Goal: Transaction & Acquisition: Purchase product/service

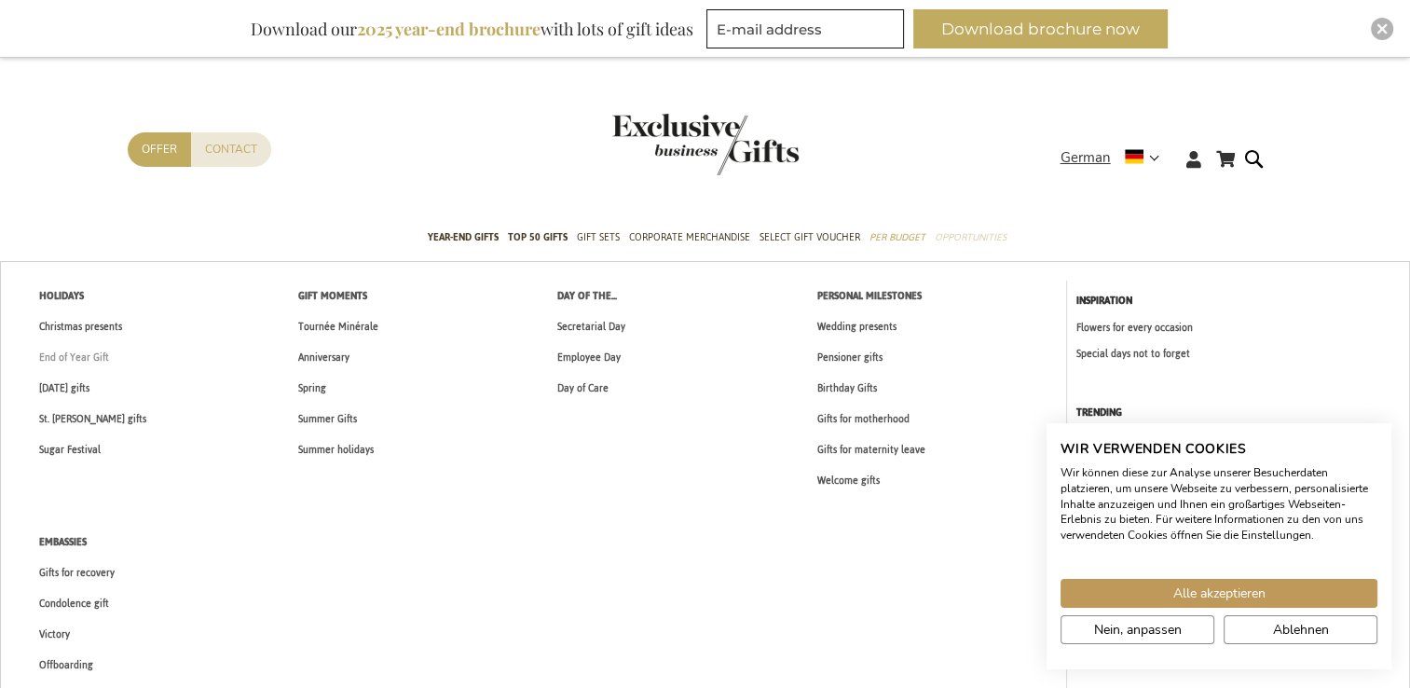
click at [92, 358] on span "End of Year Gift" at bounding box center [74, 358] width 70 height 20
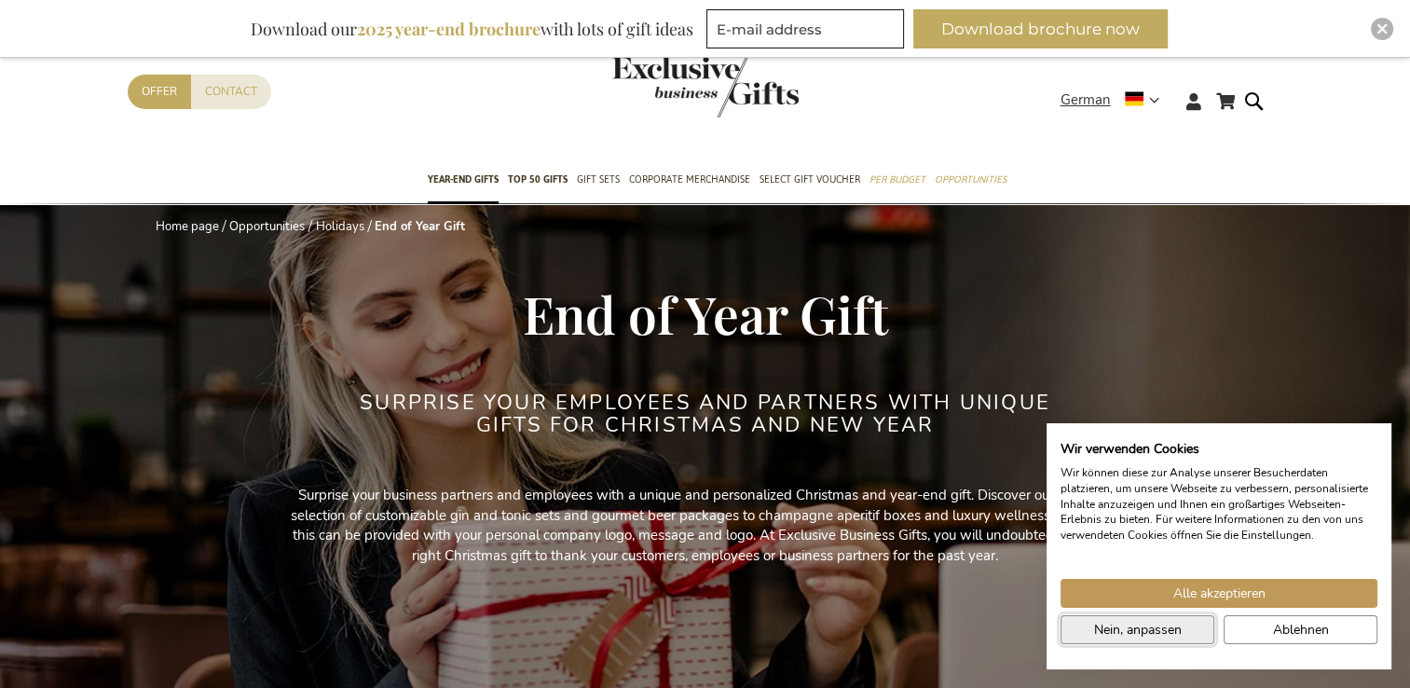
click at [1200, 625] on button "Nein, anpassen" at bounding box center [1138, 629] width 154 height 29
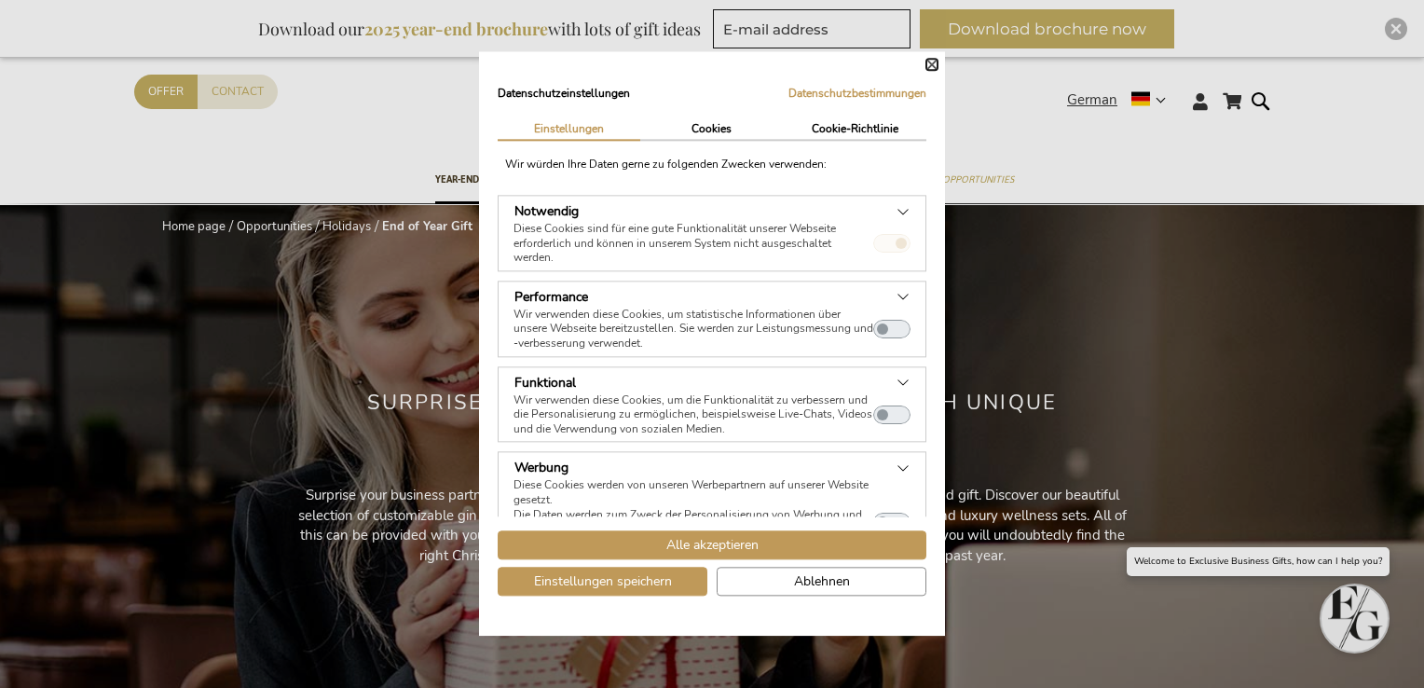
click at [932, 62] on button "Schließen" at bounding box center [932, 64] width 11 height 11
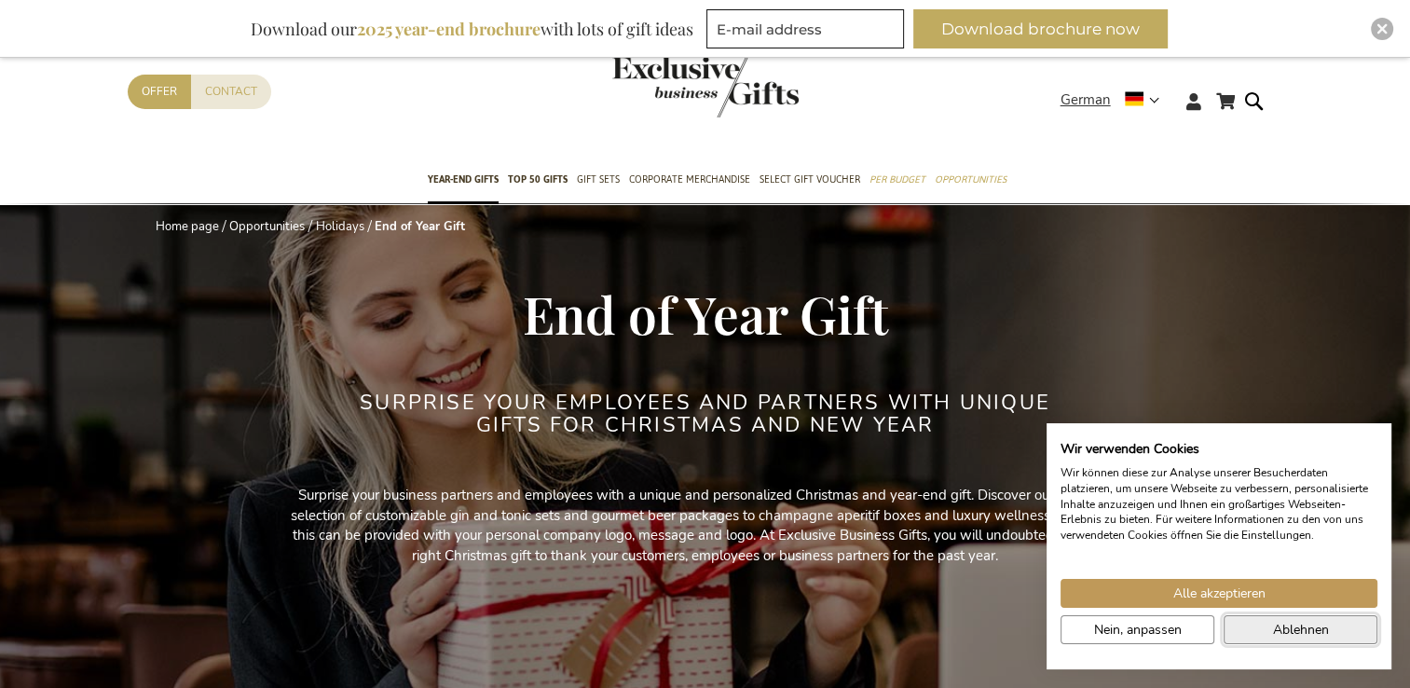
click at [1311, 625] on span "Ablehnen" at bounding box center [1301, 630] width 56 height 20
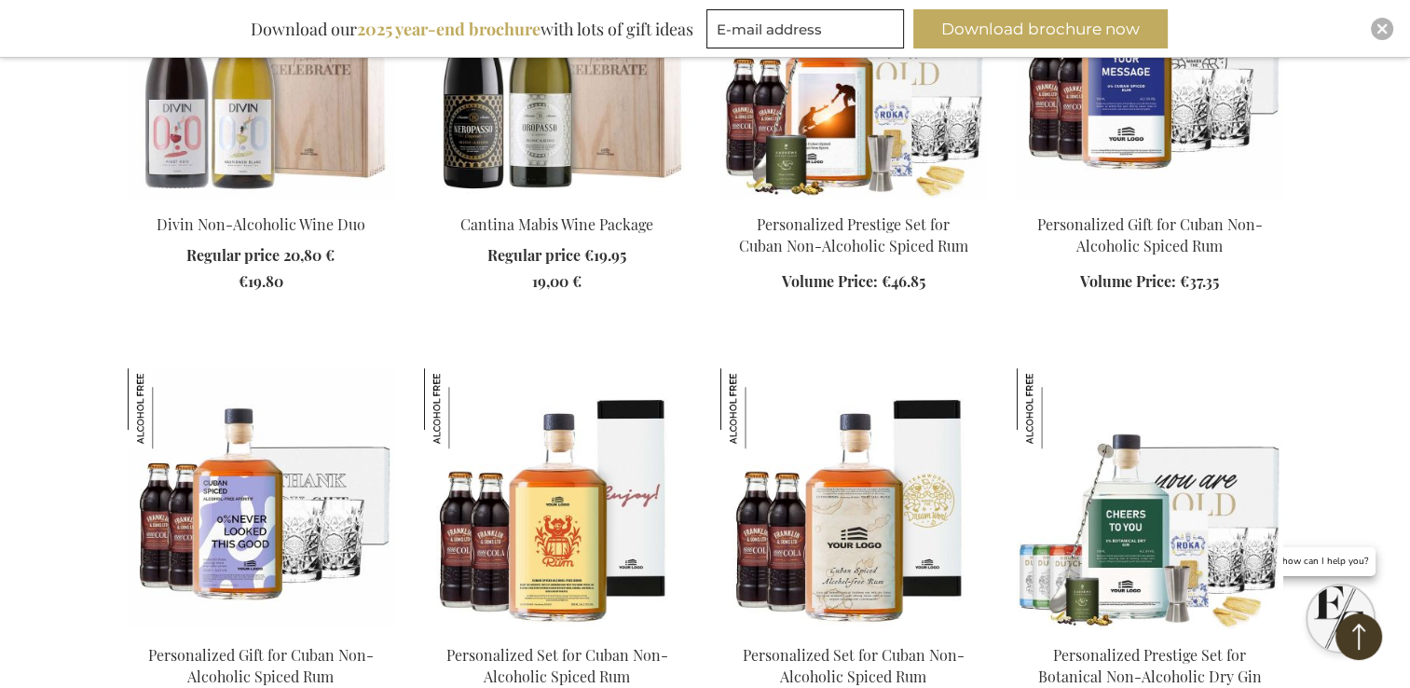
scroll to position [1678, 0]
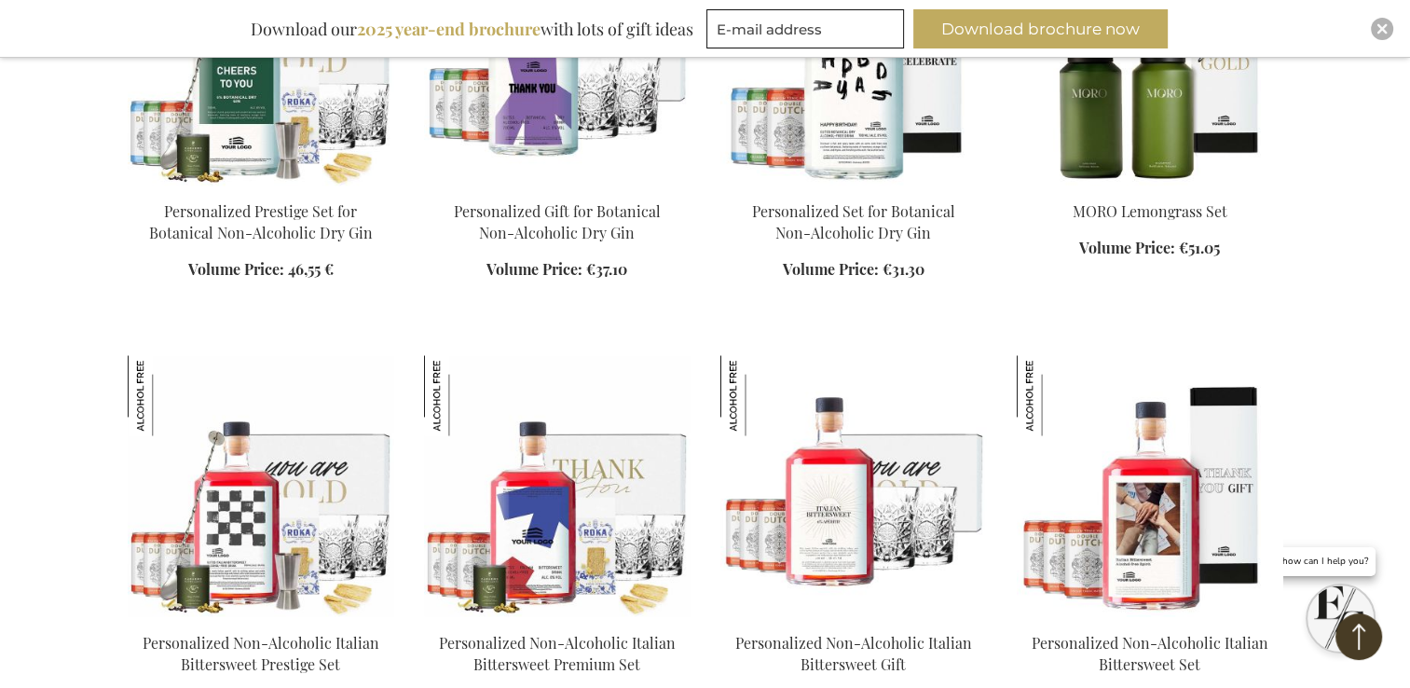
scroll to position [3168, 0]
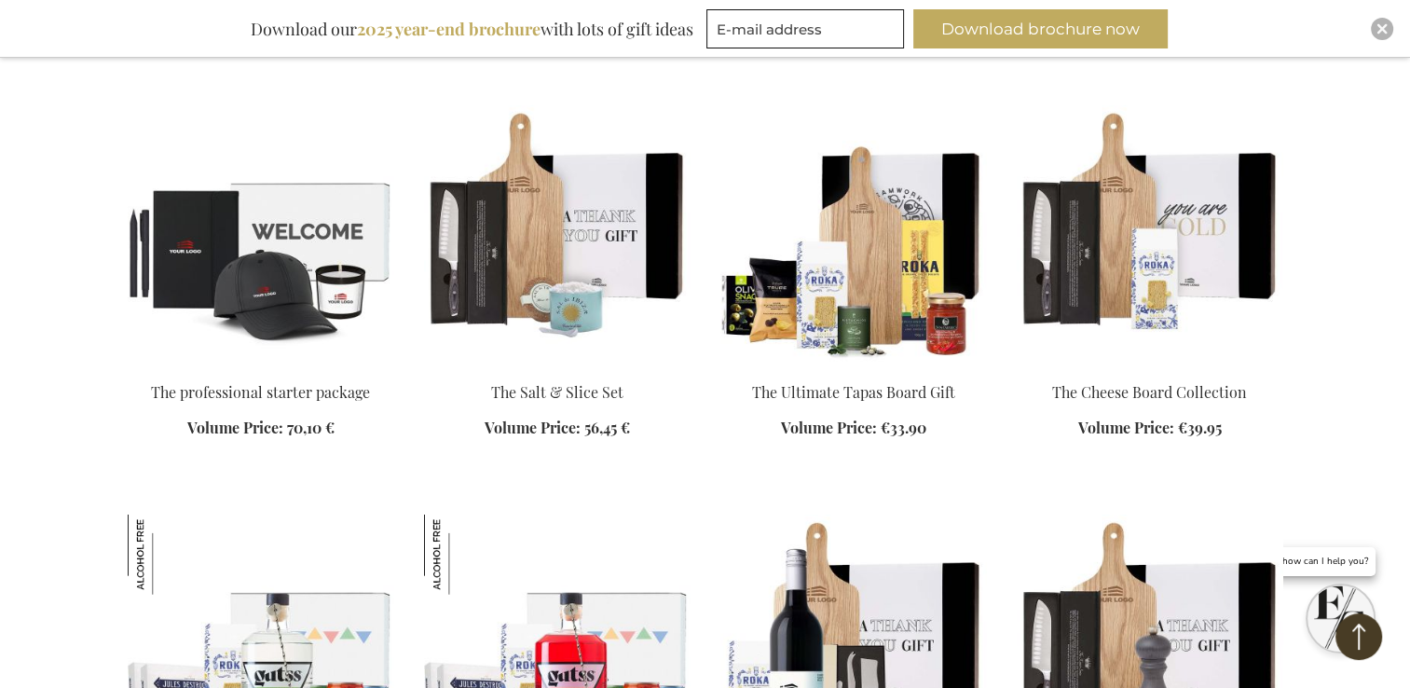
scroll to position [4258, 0]
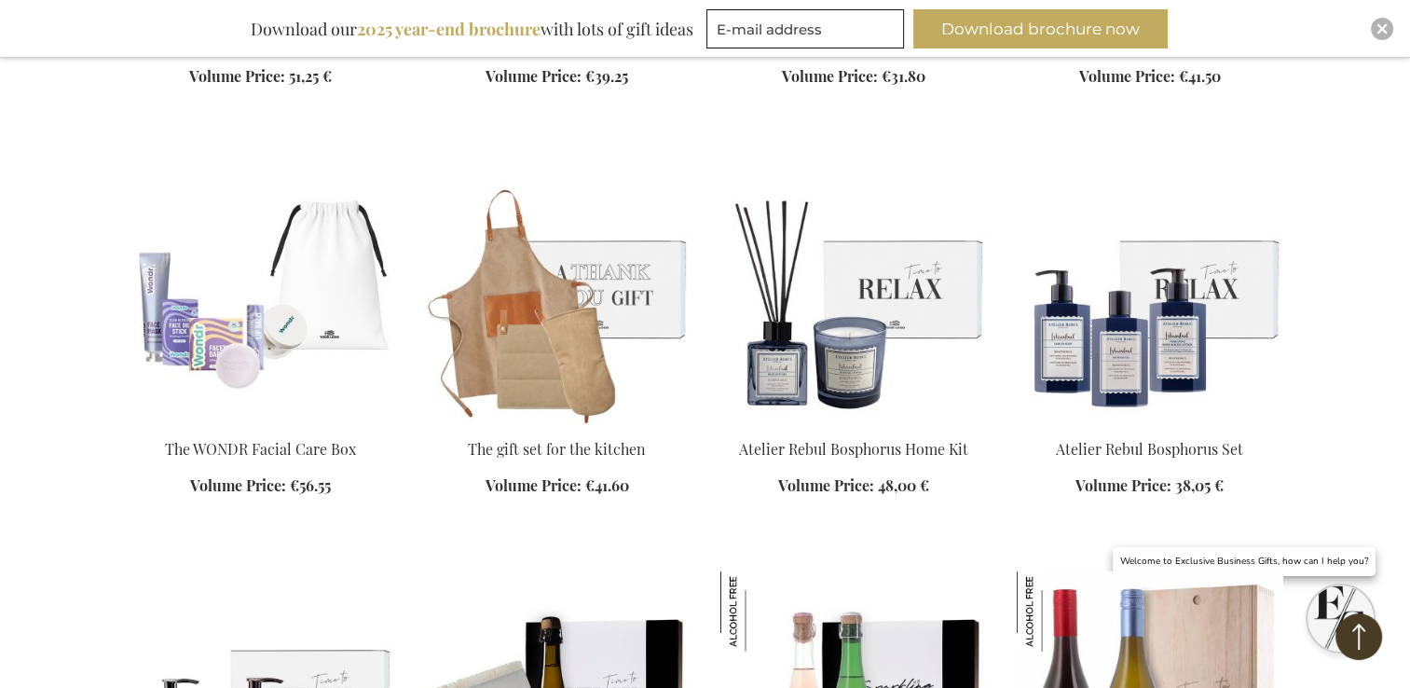
scroll to position [5880, 0]
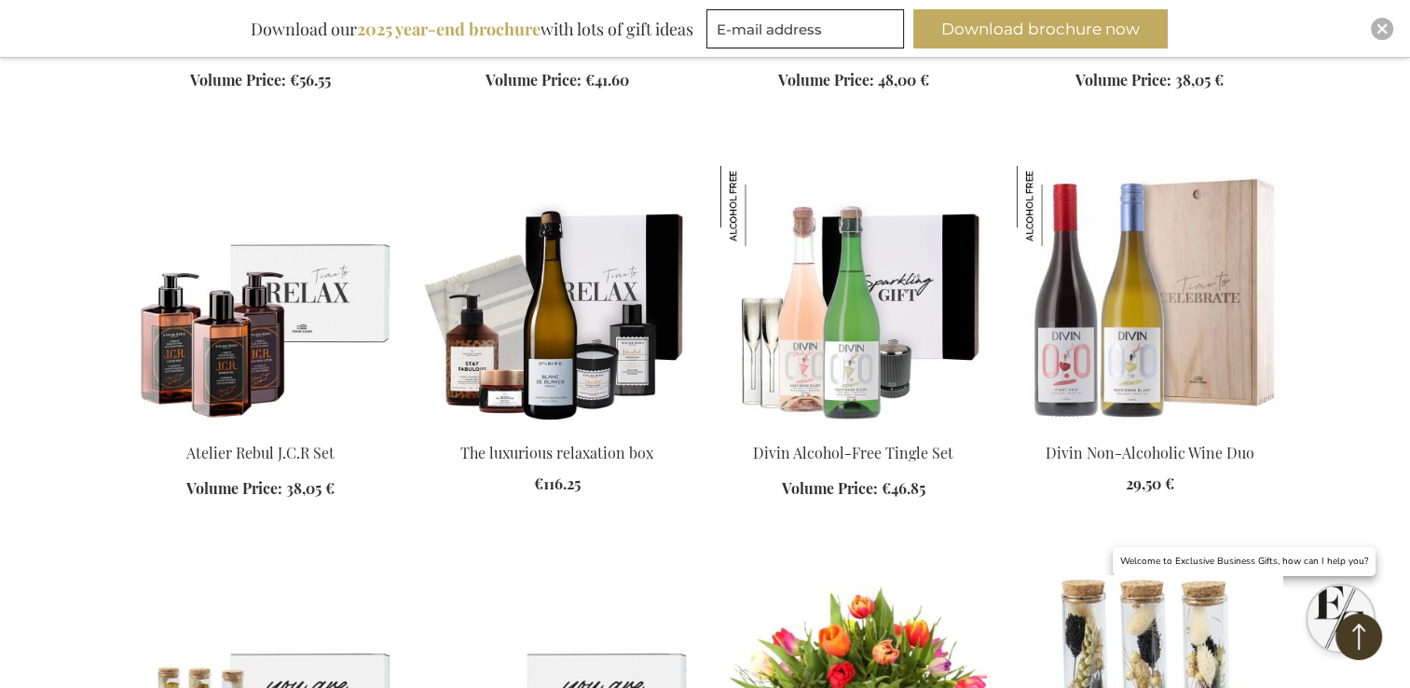
scroll to position [6286, 0]
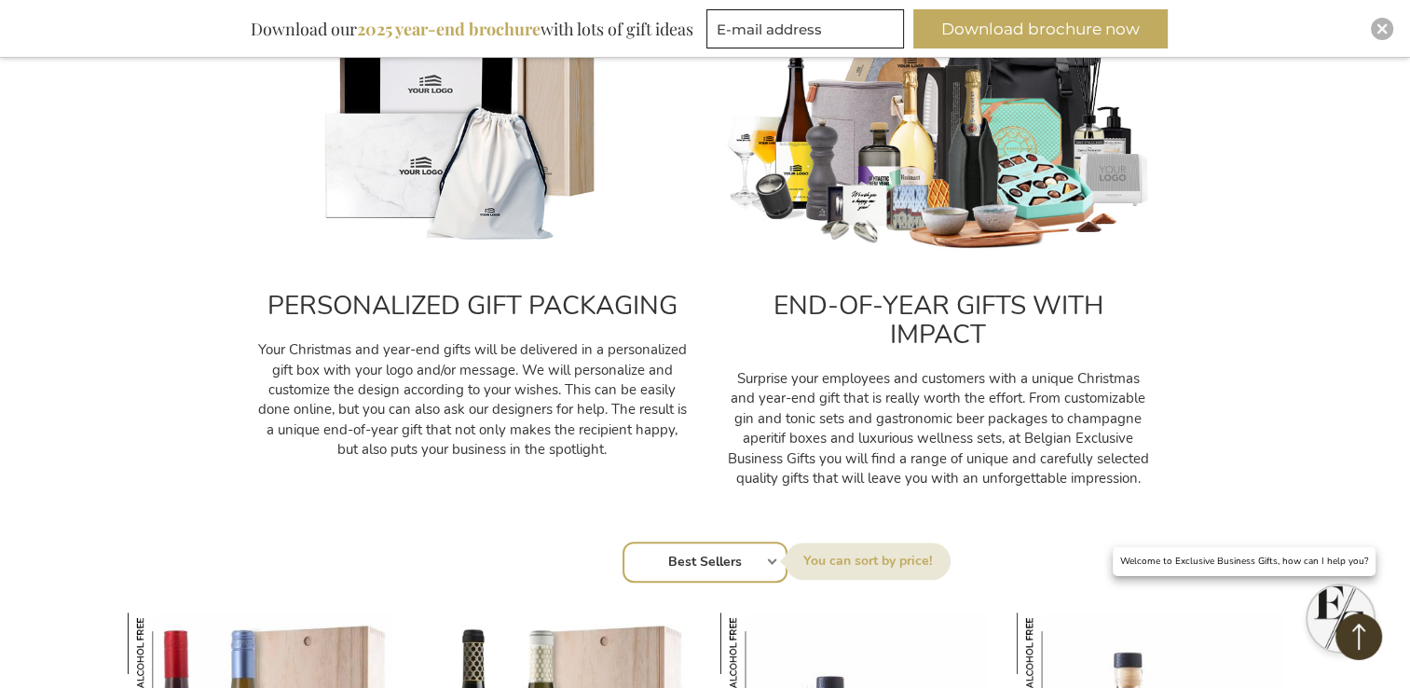
scroll to position [738, 0]
click at [740, 558] on select "Order Best Sellers Most viewed New Biggest Saving Price: low to high Price: hig…" at bounding box center [705, 561] width 165 height 41
select select "price_asc"
click at [641, 541] on select "Order Best Sellers Most viewed New Biggest Saving Price: low to high Price: hig…" at bounding box center [705, 561] width 128 height 41
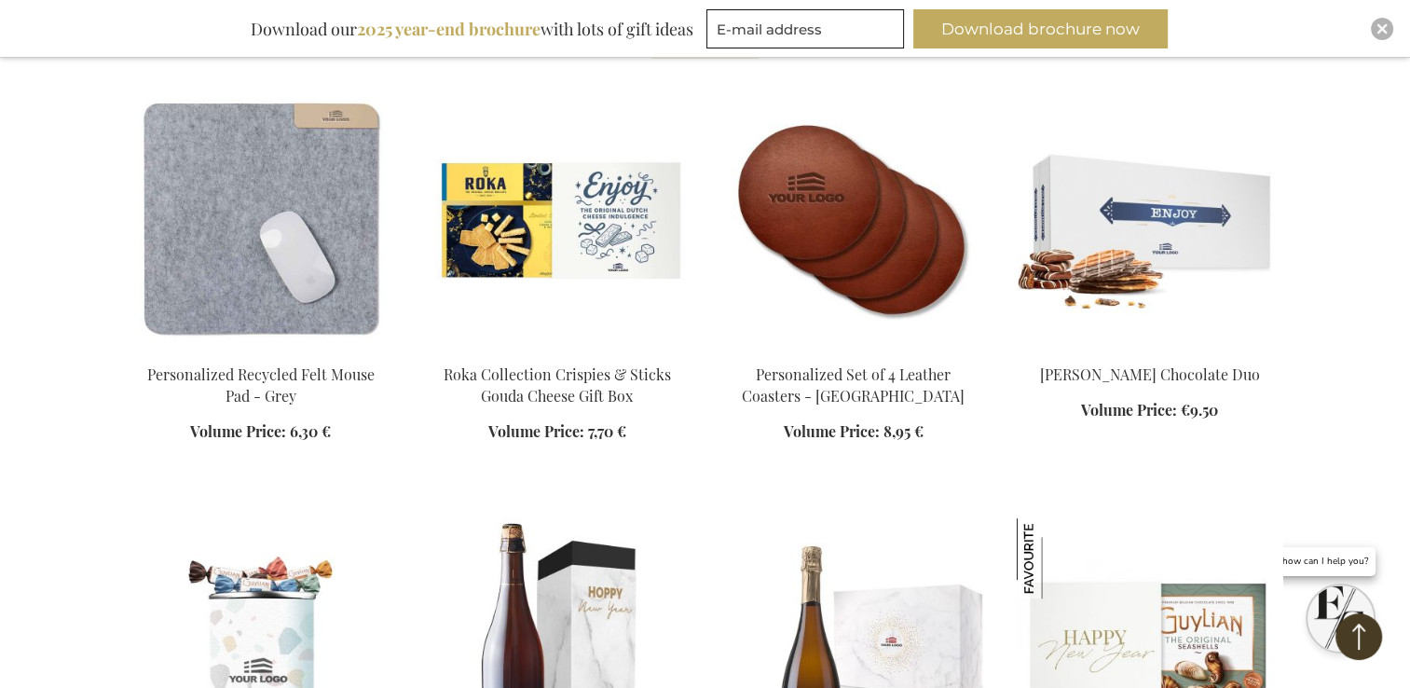
scroll to position [1252, 0]
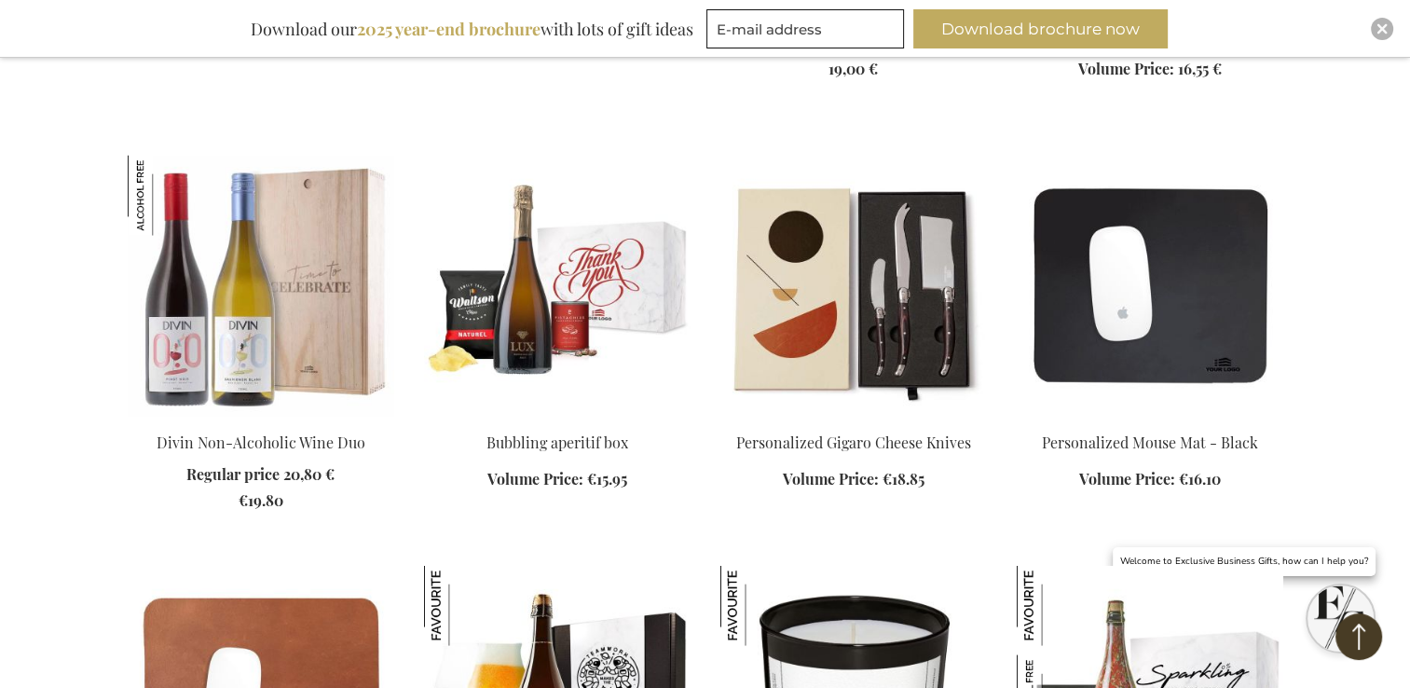
scroll to position [3369, 0]
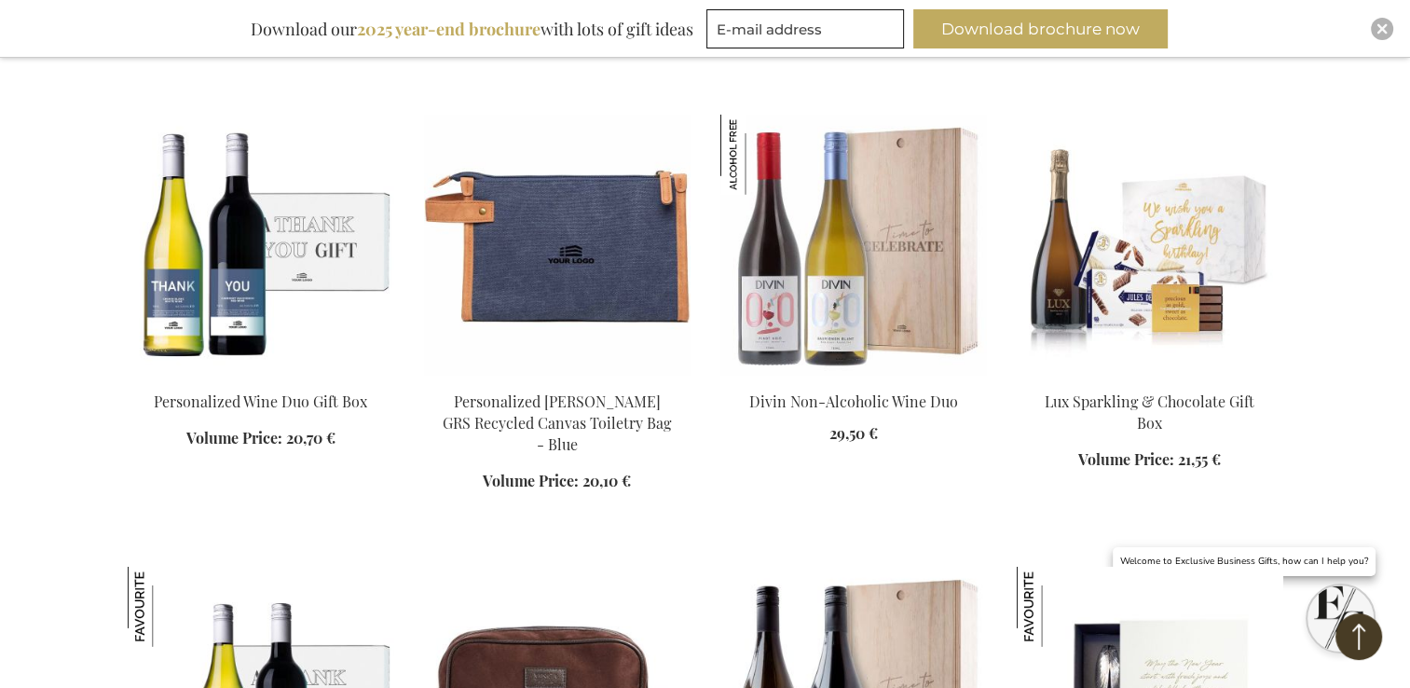
scroll to position [5146, 0]
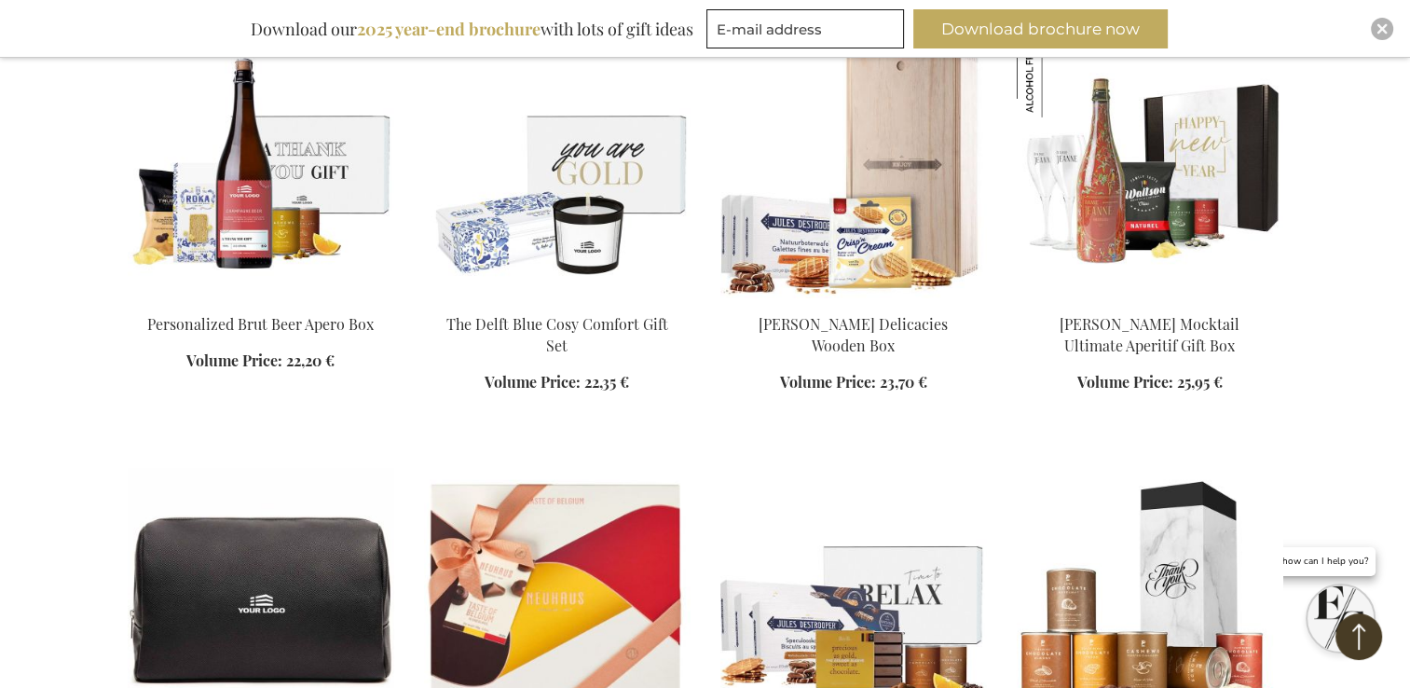
scroll to position [6066, 0]
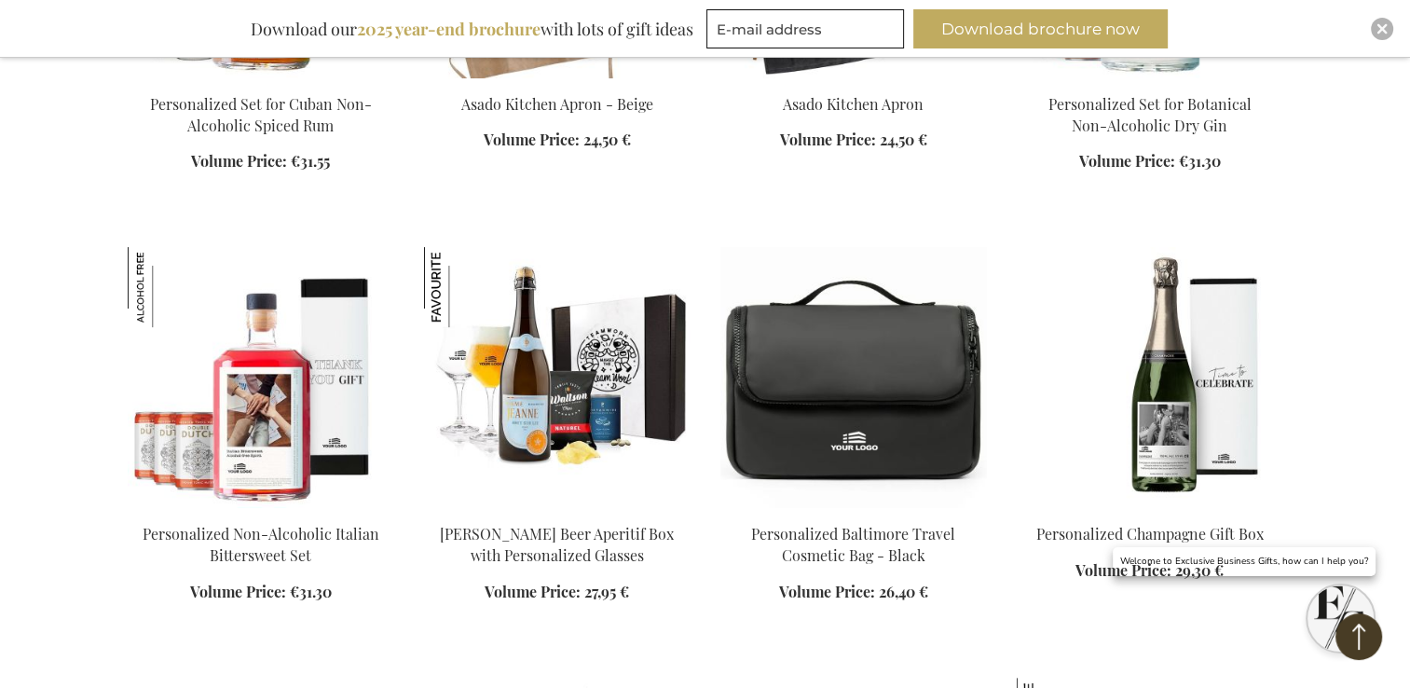
scroll to position [7563, 0]
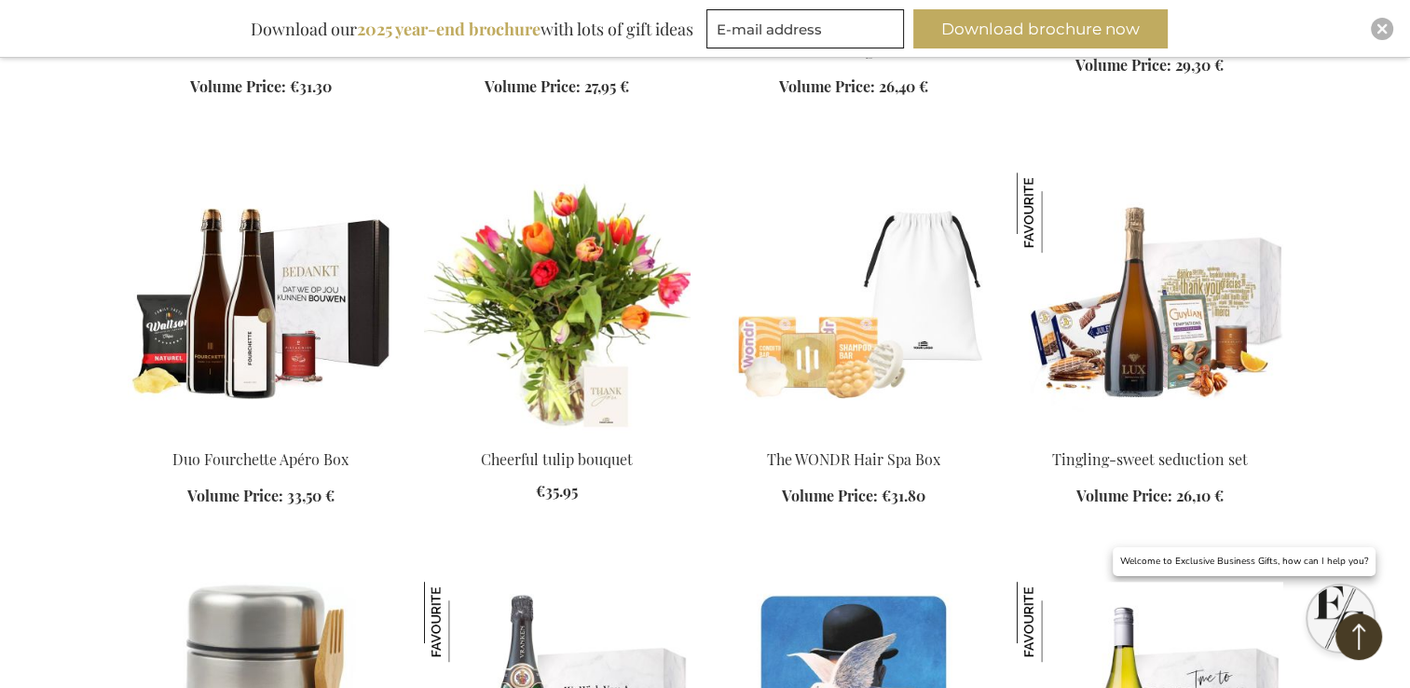
scroll to position [8226, 0]
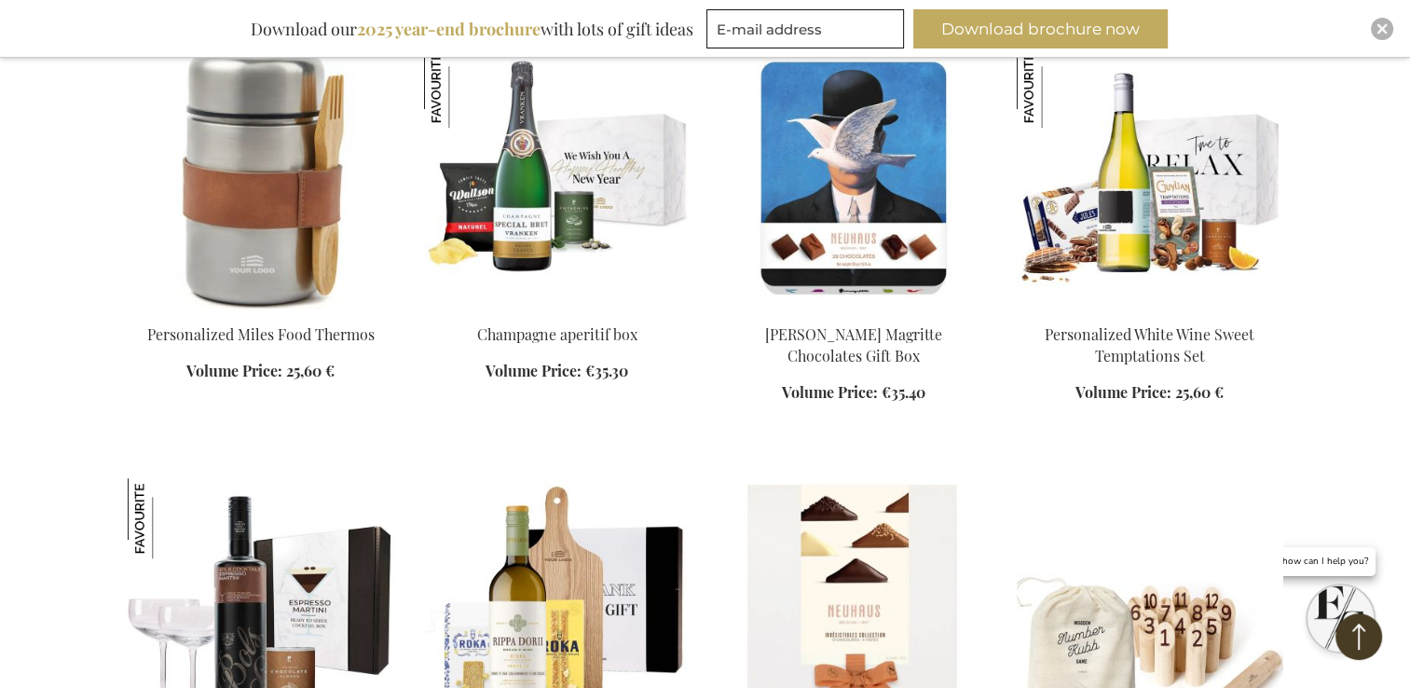
scroll to position [9017, 0]
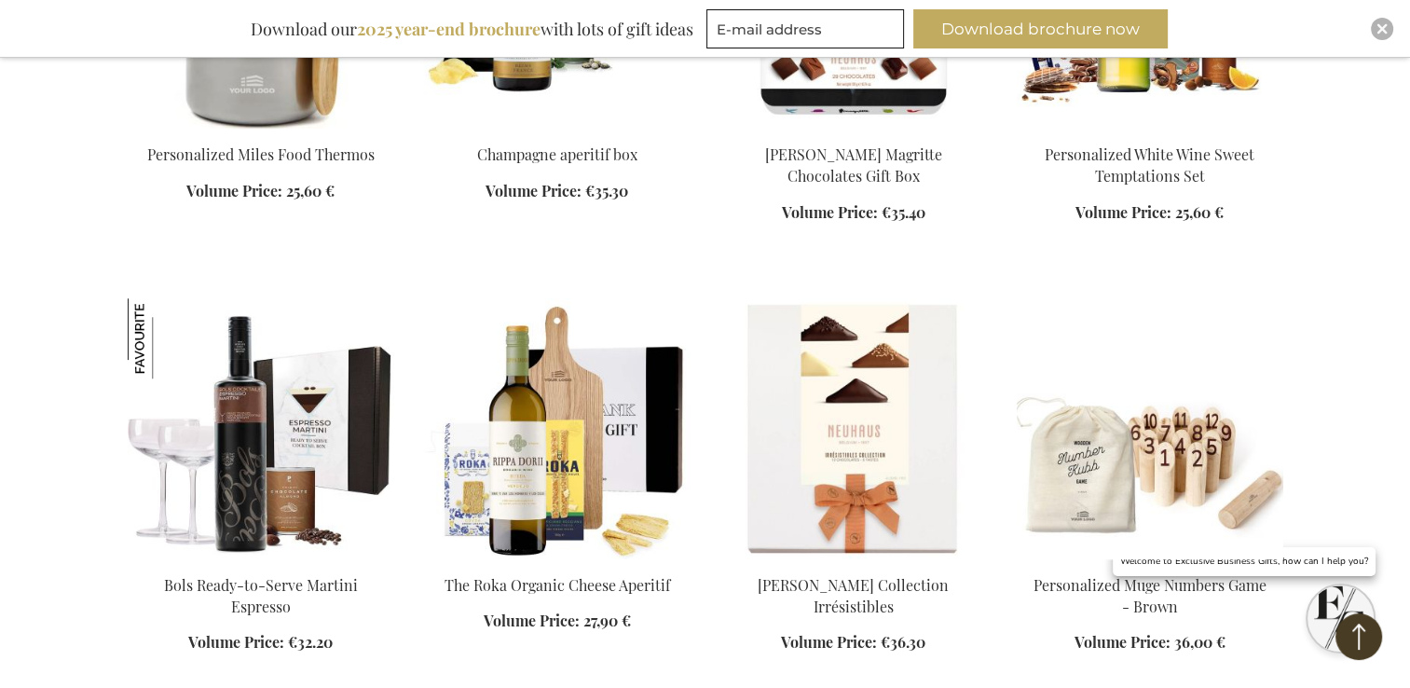
scroll to position [8779, 0]
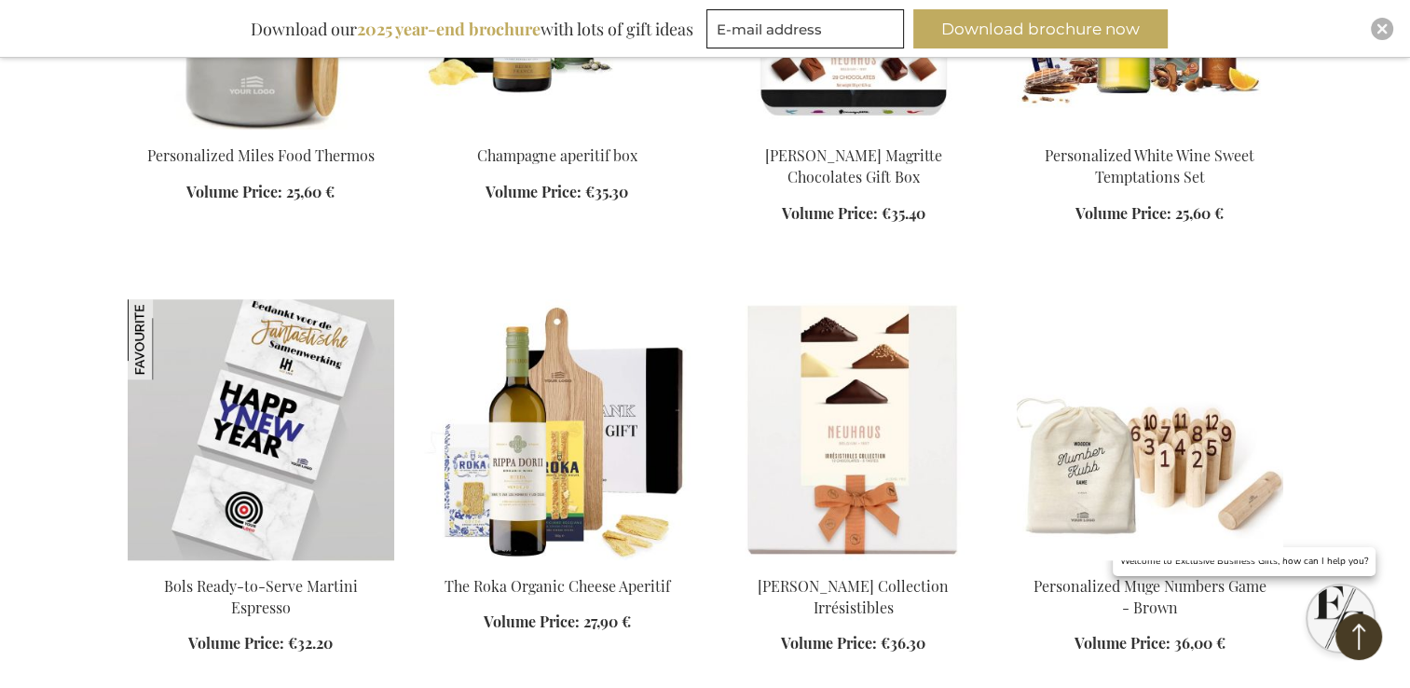
click at [268, 421] on img at bounding box center [261, 429] width 267 height 261
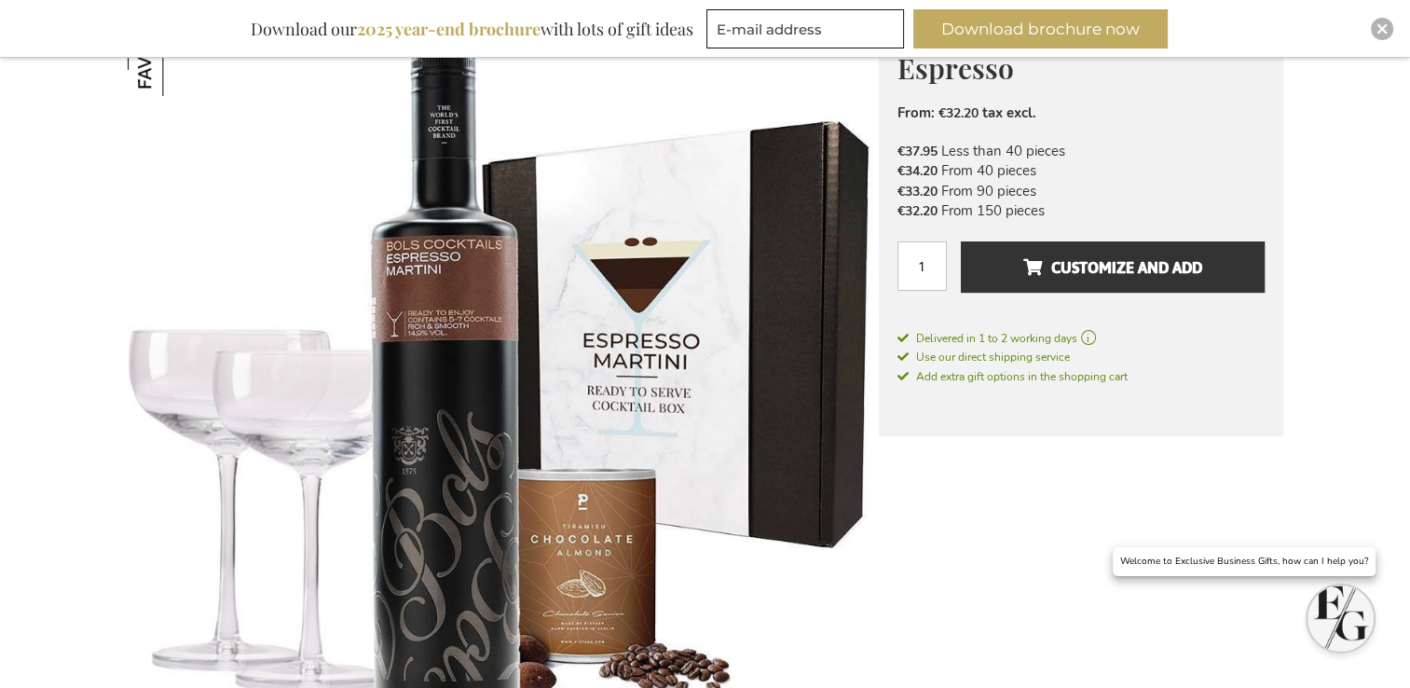
scroll to position [323, 0]
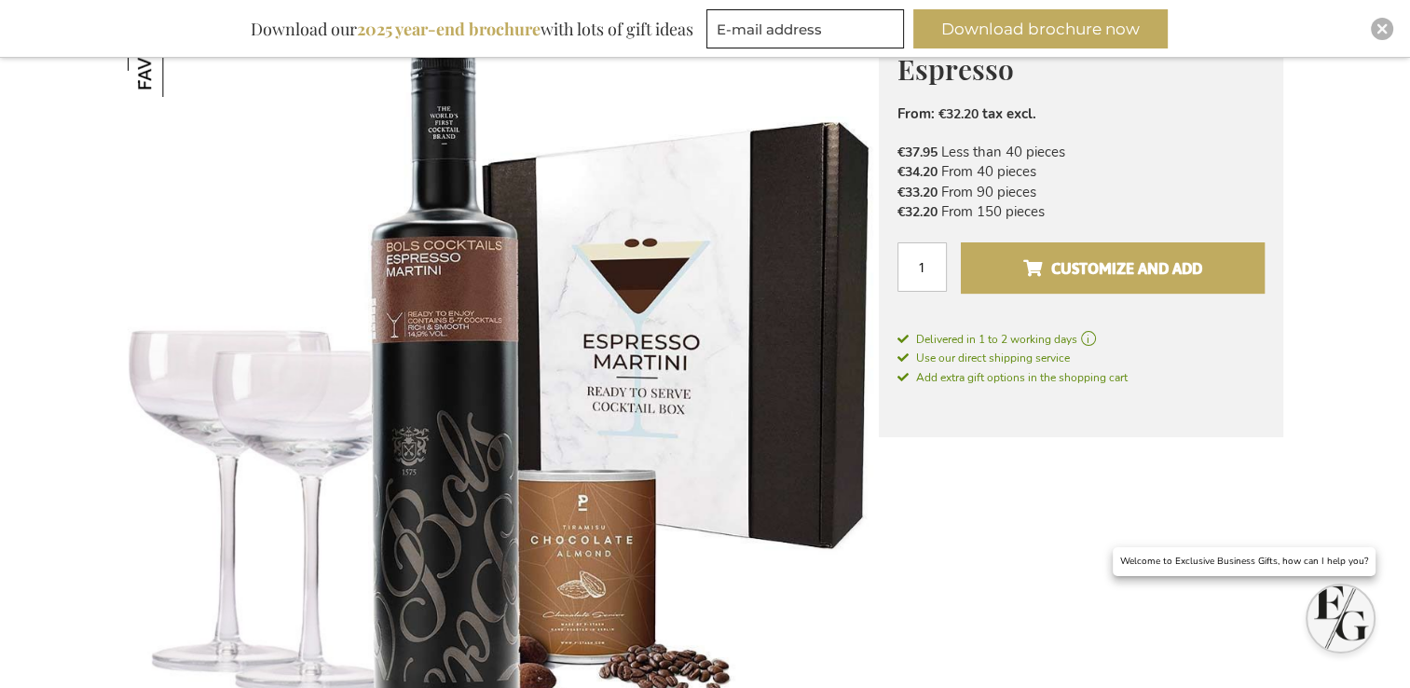
click at [1092, 265] on span "Customize and add" at bounding box center [1112, 269] width 179 height 30
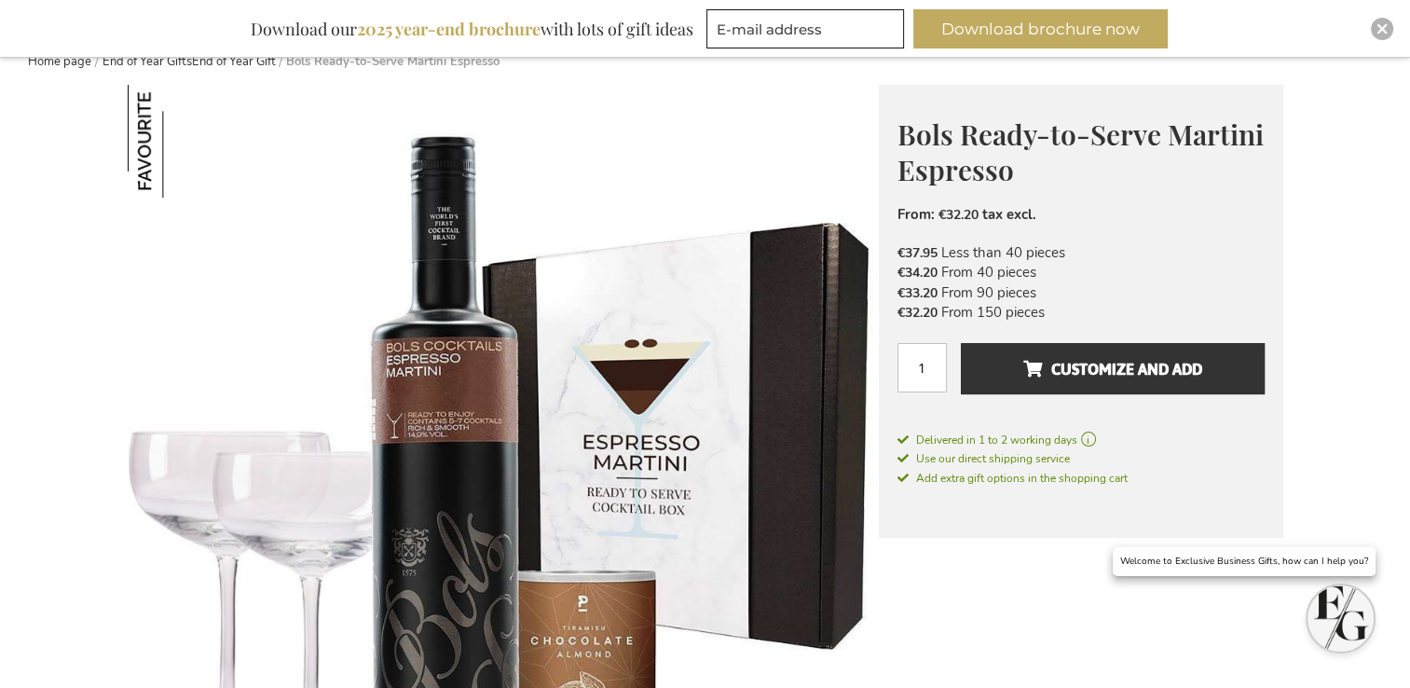
scroll to position [235, 0]
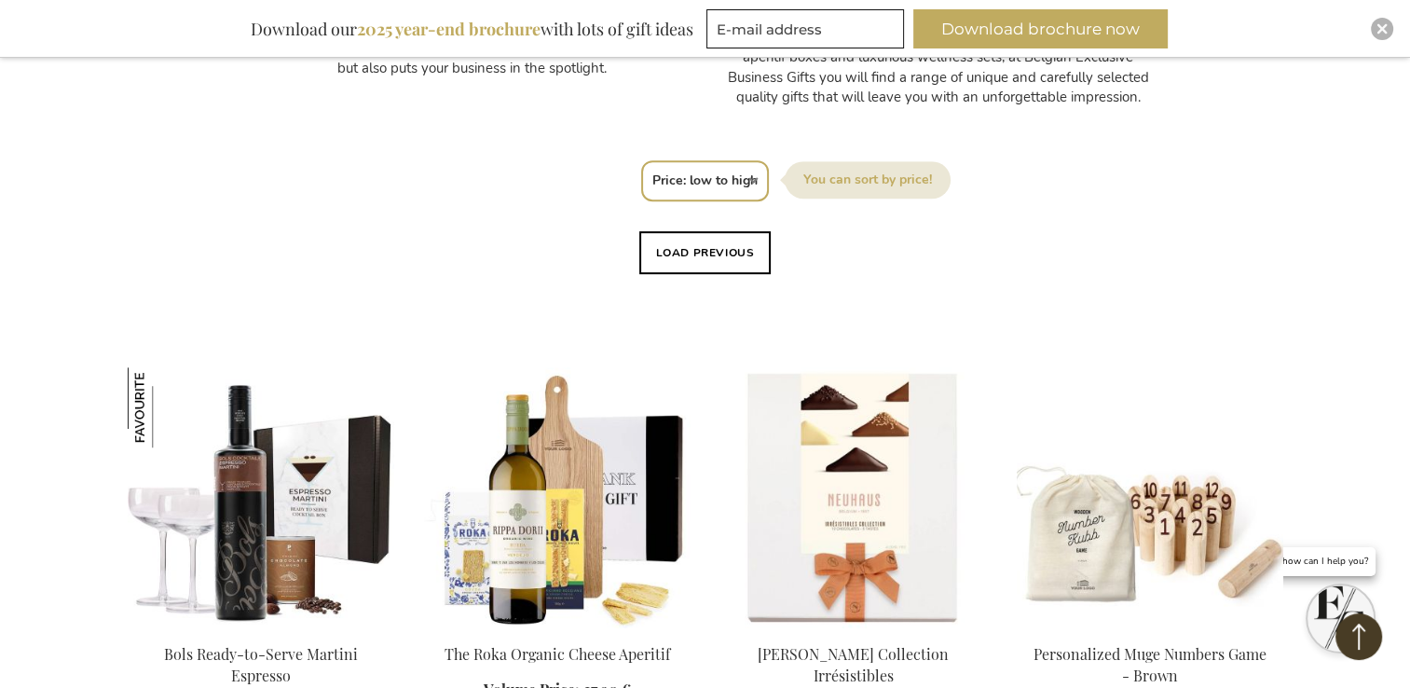
scroll to position [1104, 0]
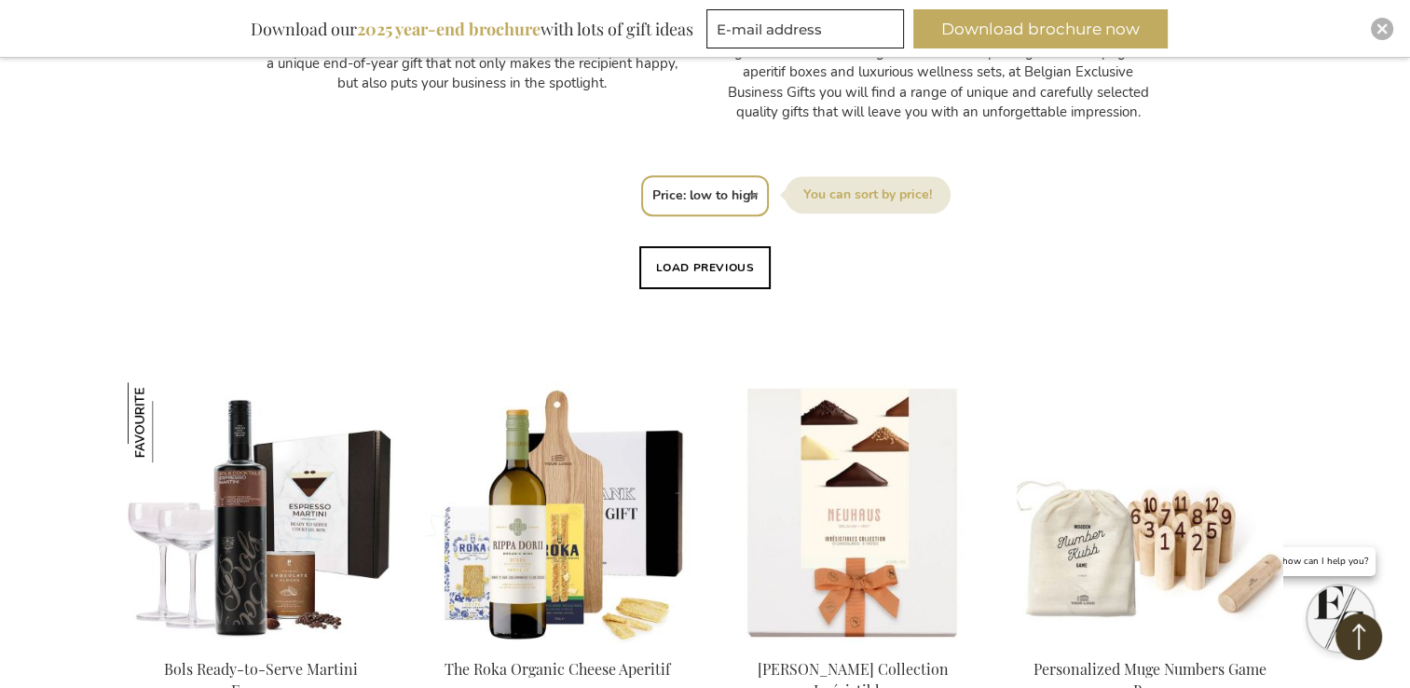
click at [707, 271] on button "Load previous" at bounding box center [705, 267] width 132 height 43
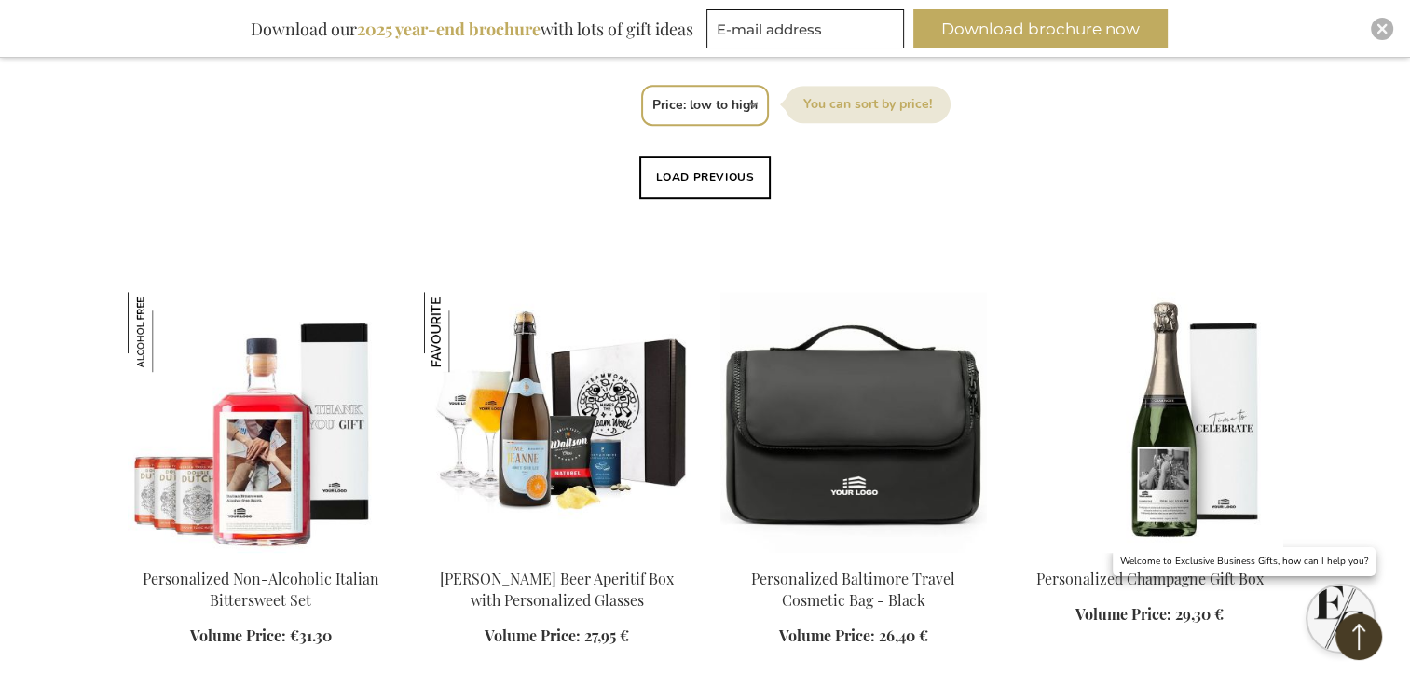
scroll to position [1196, 0]
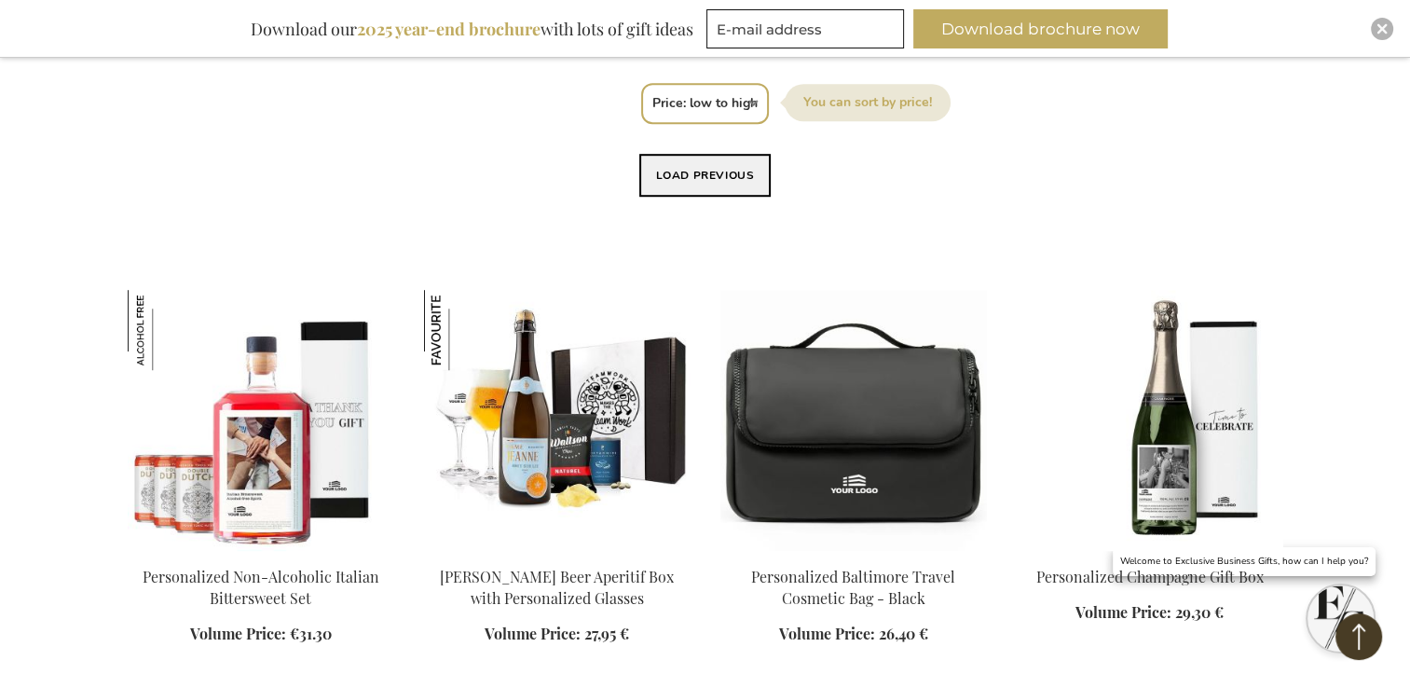
click at [702, 178] on button "Load previous" at bounding box center [705, 175] width 132 height 43
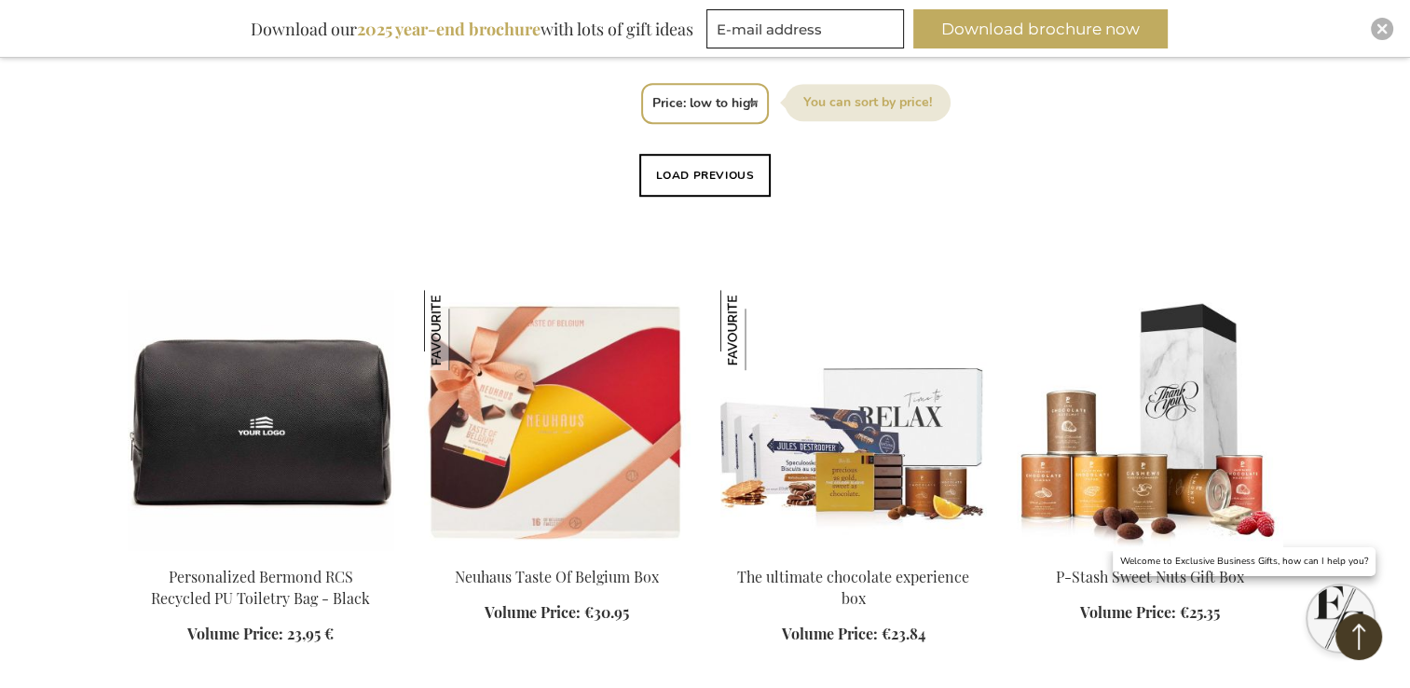
click at [702, 178] on button "Load previous" at bounding box center [705, 175] width 132 height 43
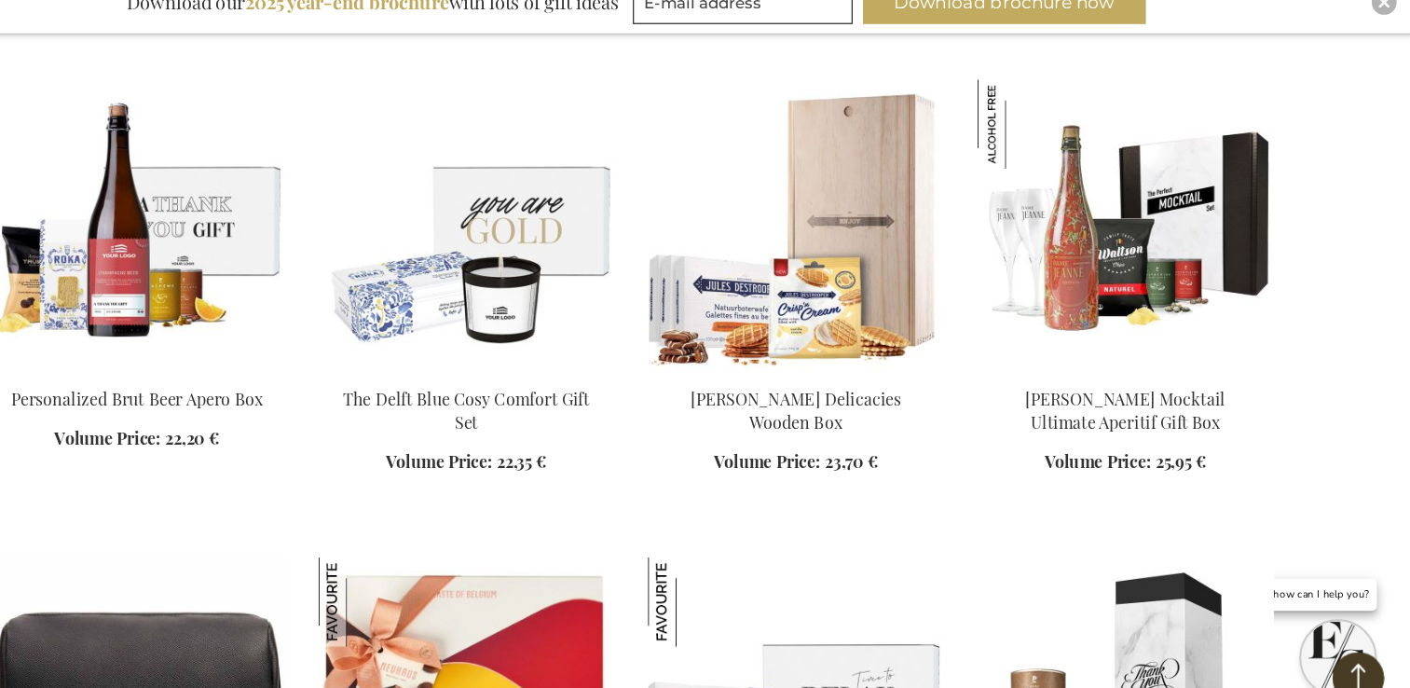
scroll to position [2270, 0]
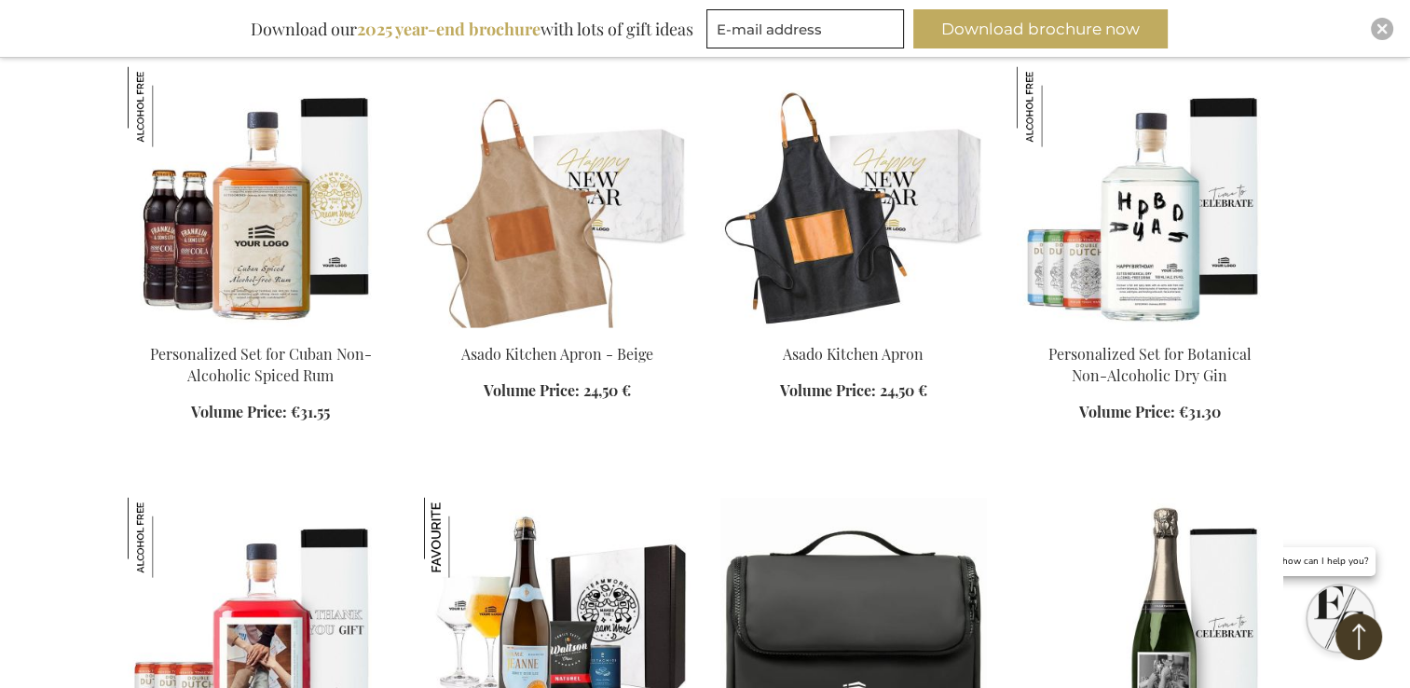
scroll to position [3862, 0]
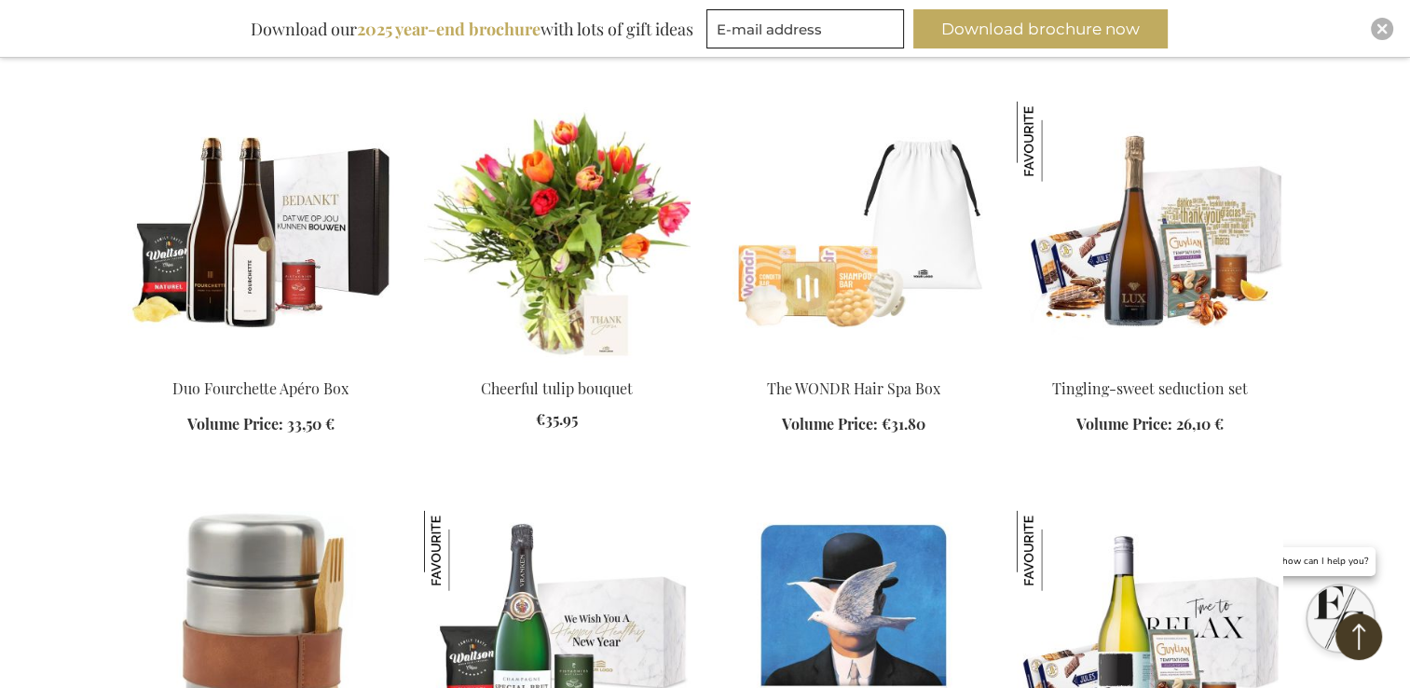
scroll to position [4413, 0]
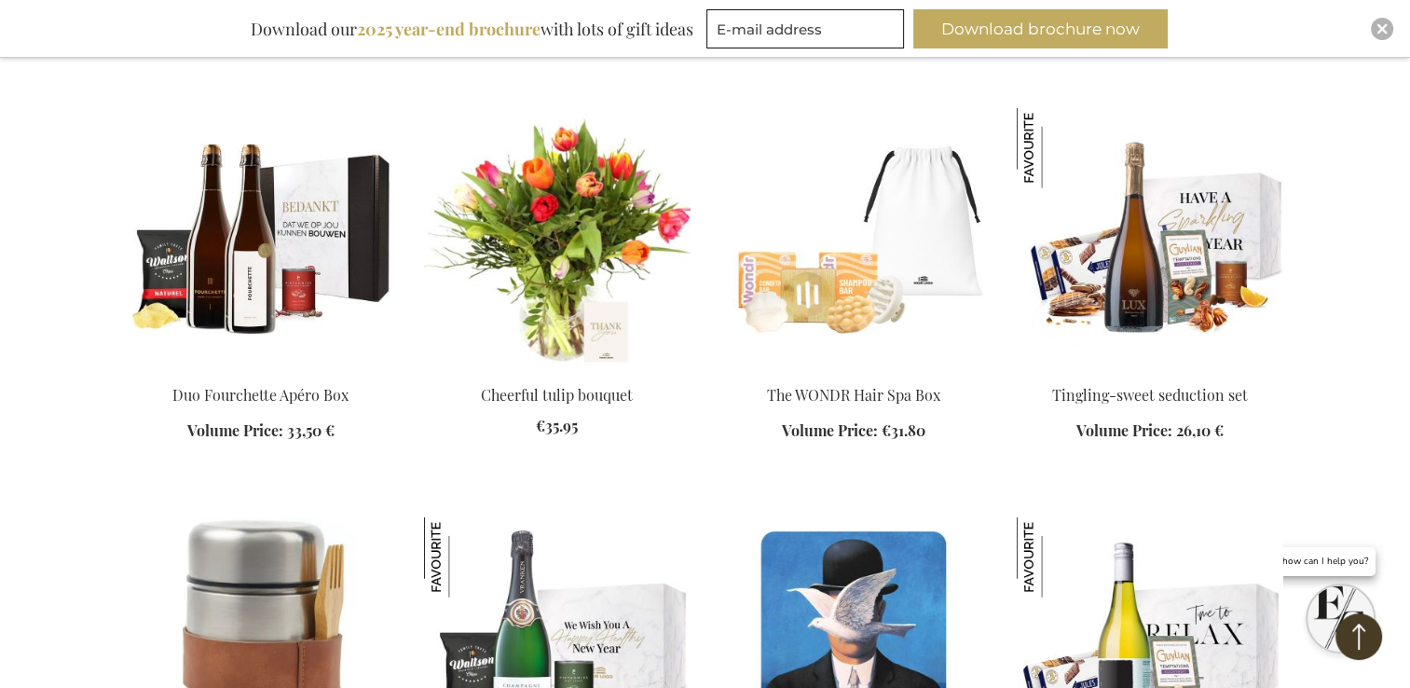
click at [1153, 229] on img at bounding box center [1150, 238] width 267 height 261
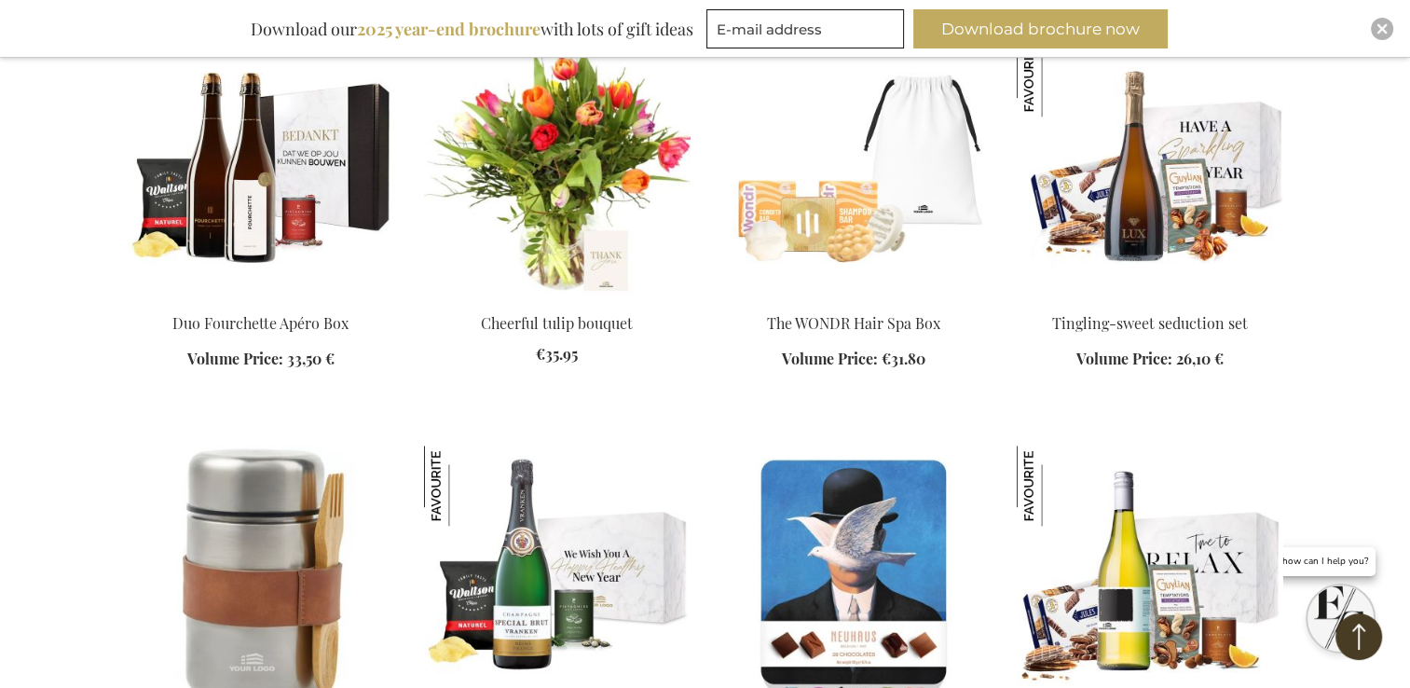
scroll to position [2068, 0]
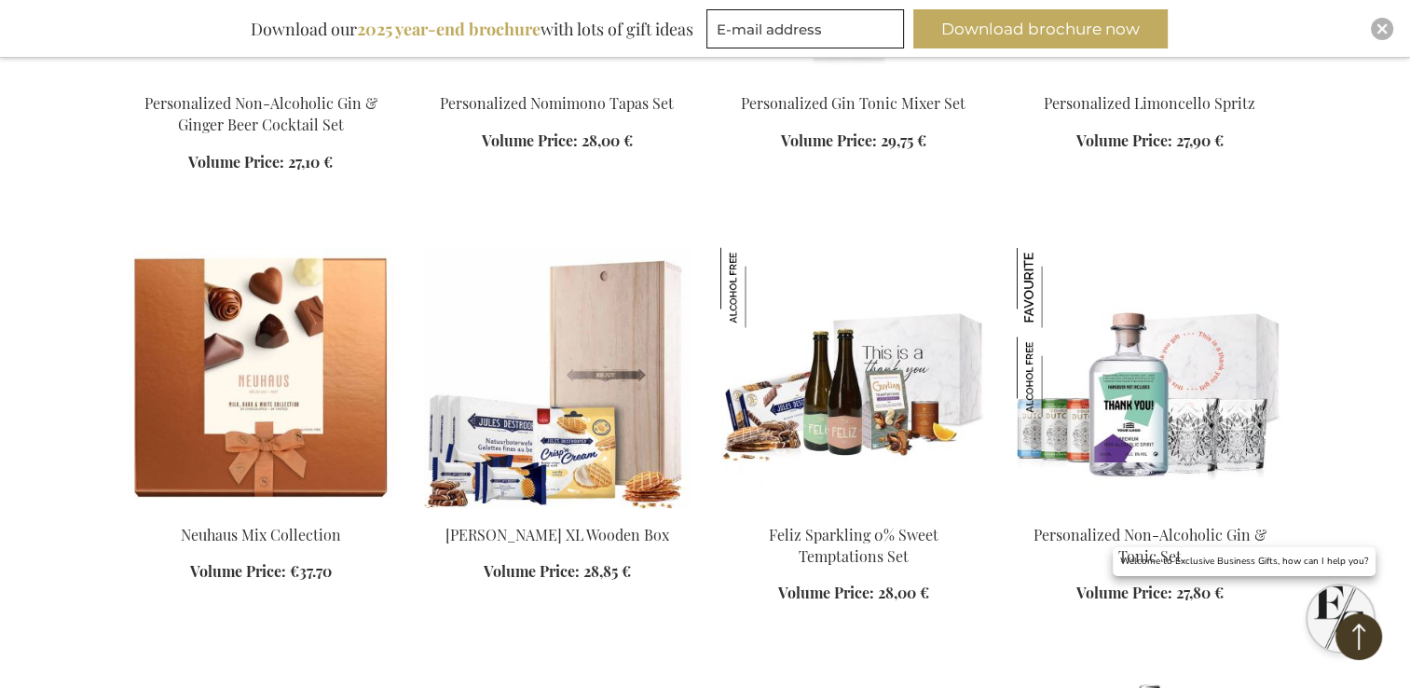
scroll to position [3581, 0]
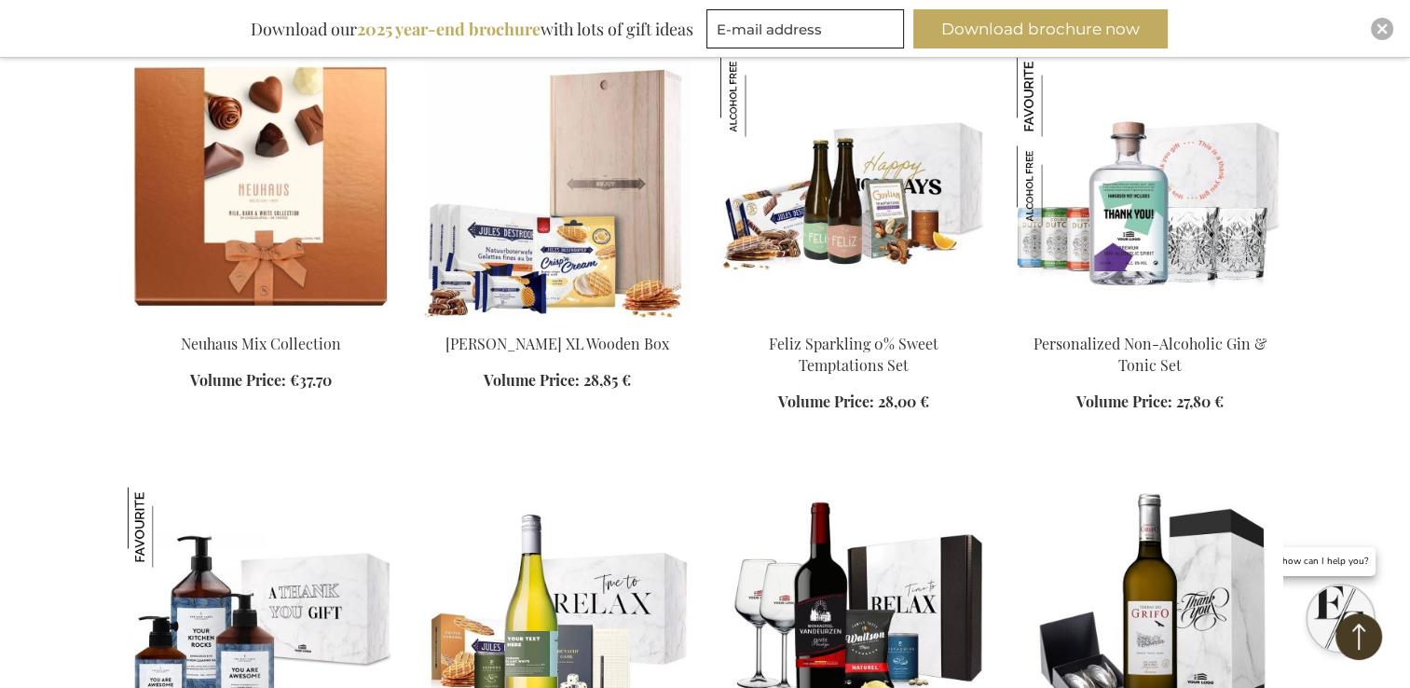
click at [821, 188] on img at bounding box center [854, 187] width 267 height 261
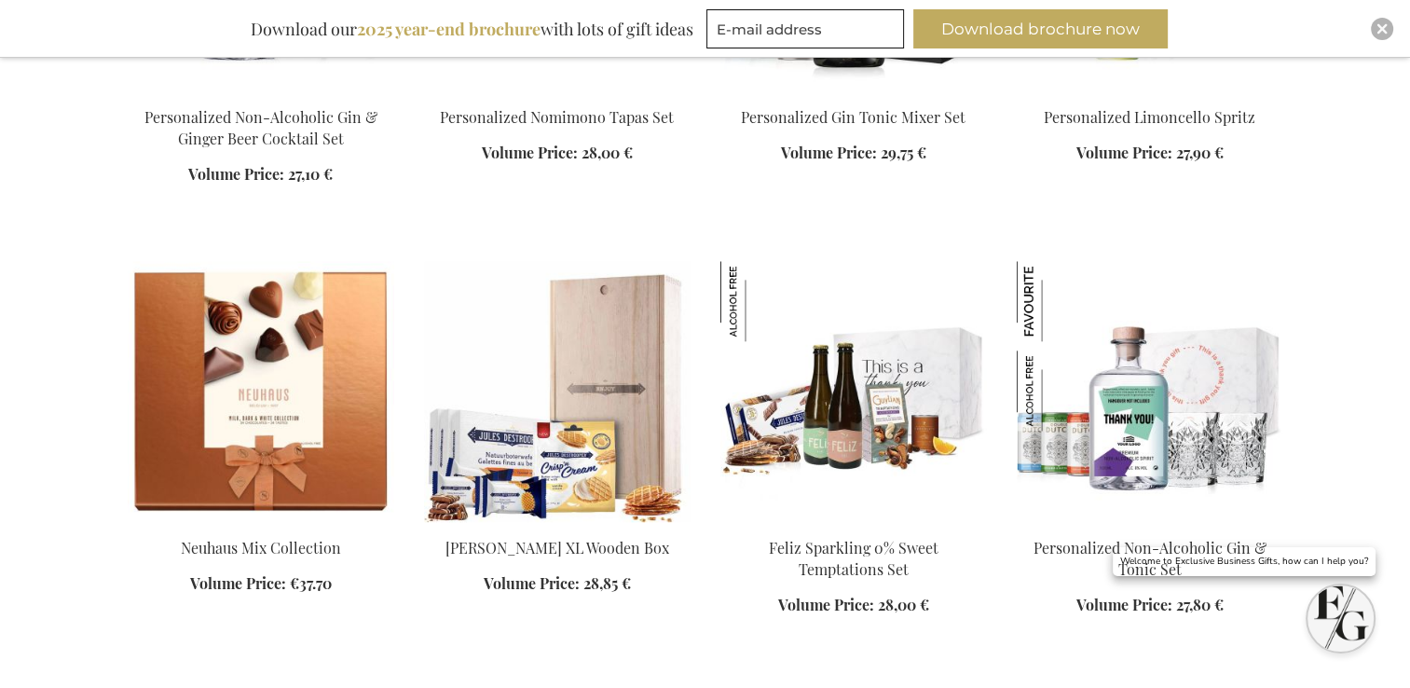
scroll to position [2209, 0]
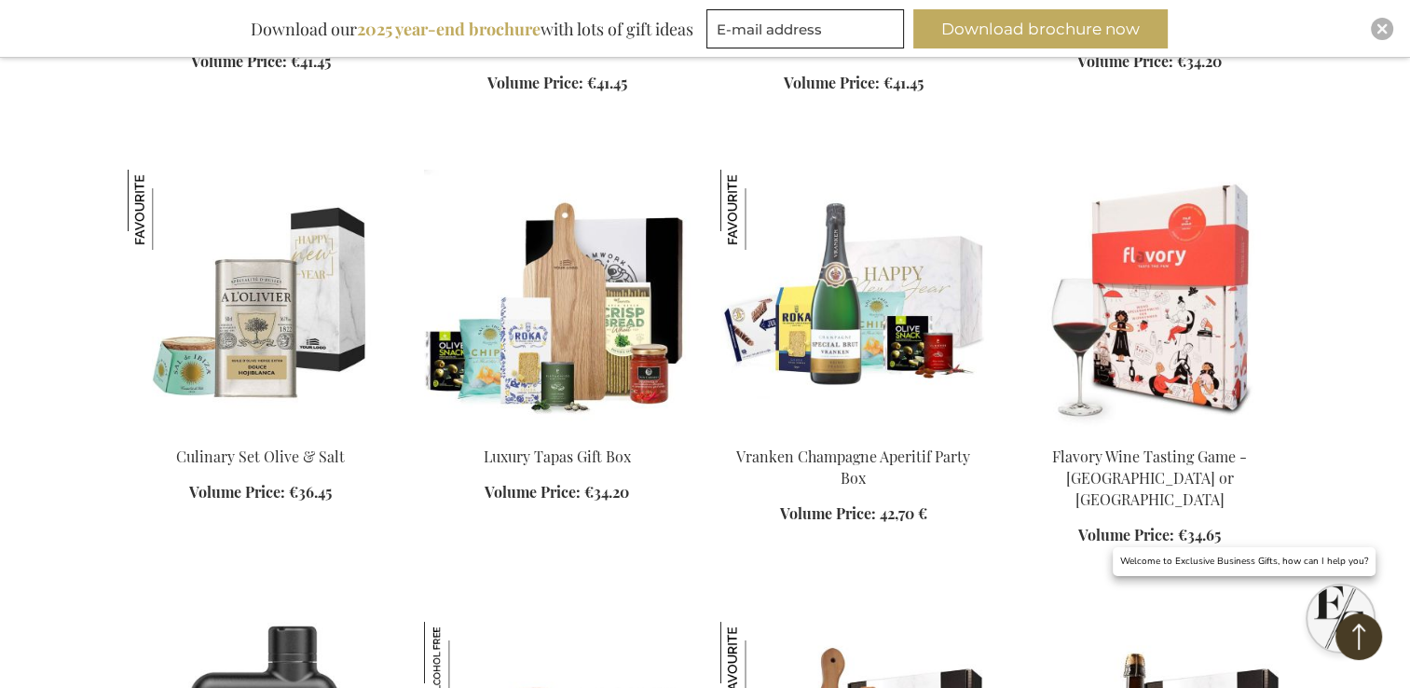
scroll to position [6919, 0]
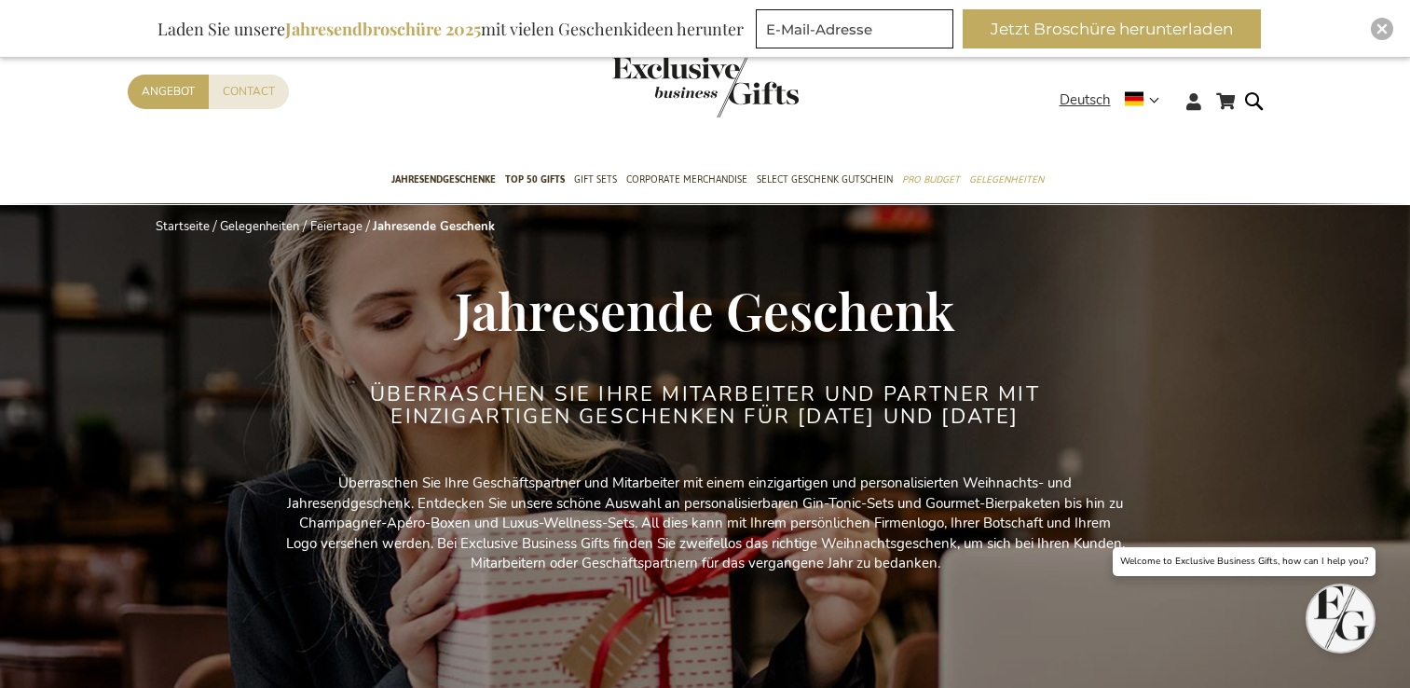
select select "price_asc"
